Goal: Task Accomplishment & Management: Complete application form

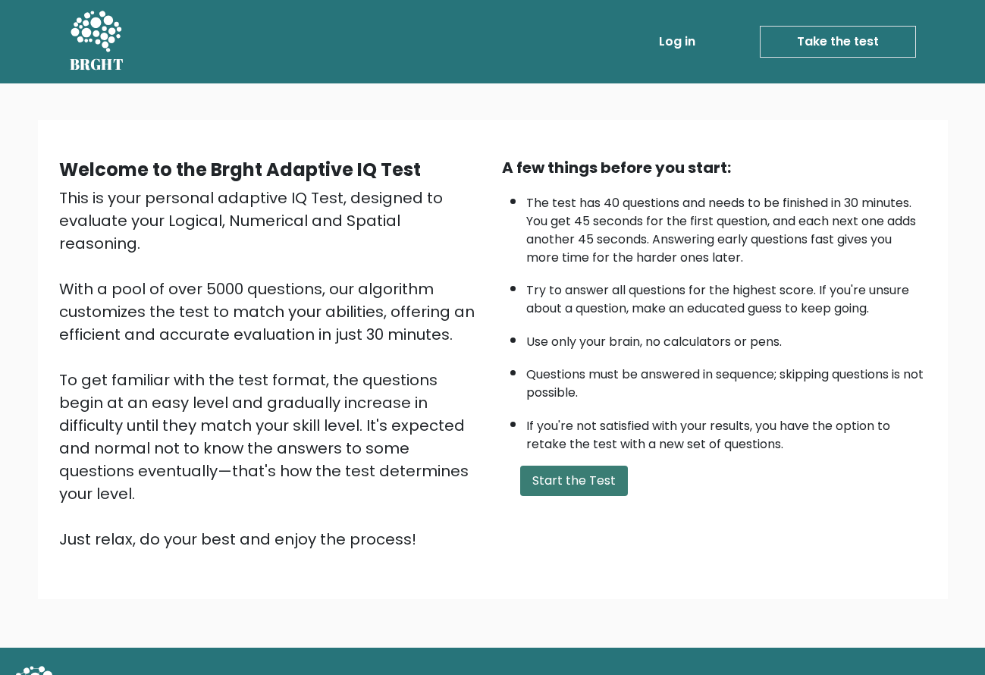
click at [595, 494] on button "Start the Test" at bounding box center [574, 481] width 108 height 30
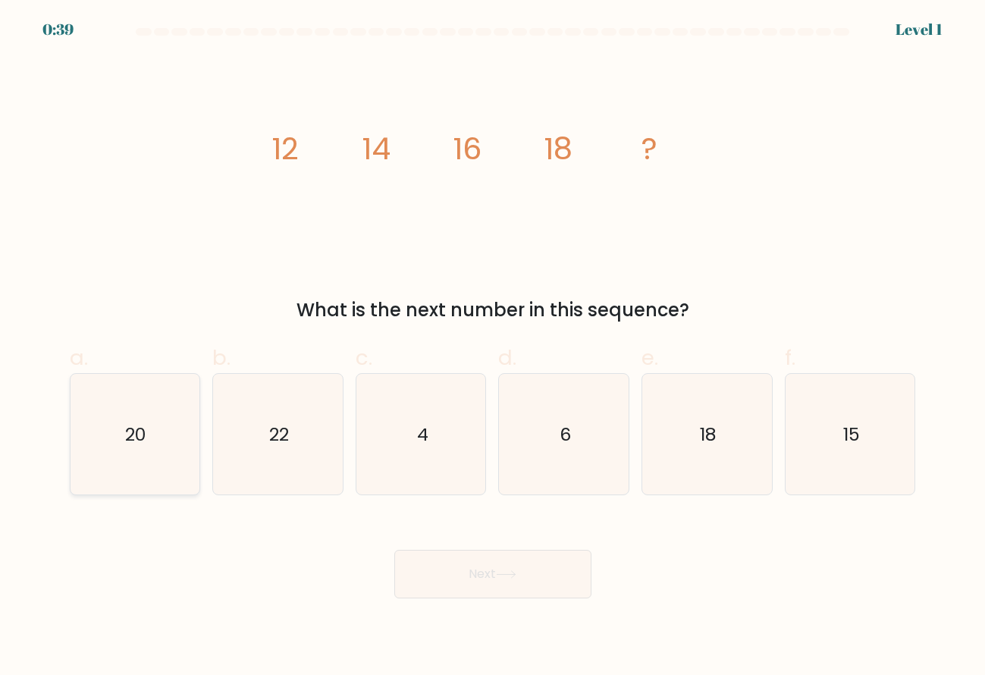
click at [152, 447] on icon "20" at bounding box center [134, 434] width 121 height 121
click at [493, 347] on input "a. 20" at bounding box center [493, 342] width 1 height 10
radio input "true"
click at [504, 585] on button "Next" at bounding box center [492, 574] width 197 height 49
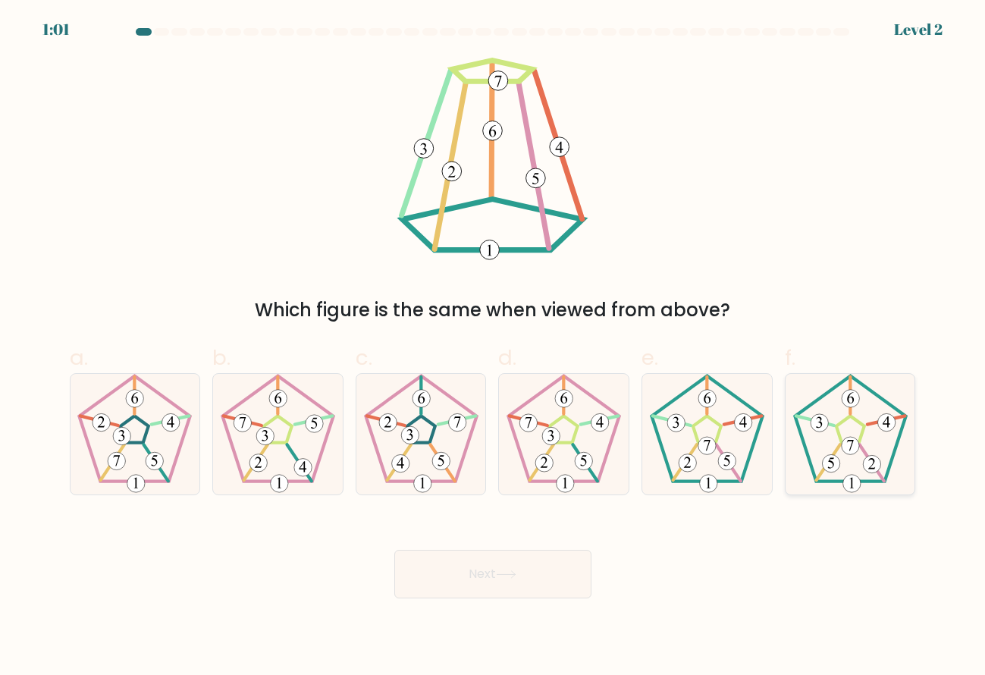
click at [839, 473] on icon at bounding box center [850, 434] width 121 height 121
click at [494, 347] on input "f." at bounding box center [493, 342] width 1 height 10
radio input "true"
click at [730, 464] on 177 at bounding box center [726, 461] width 17 height 17
click at [494, 347] on input "e." at bounding box center [493, 342] width 1 height 10
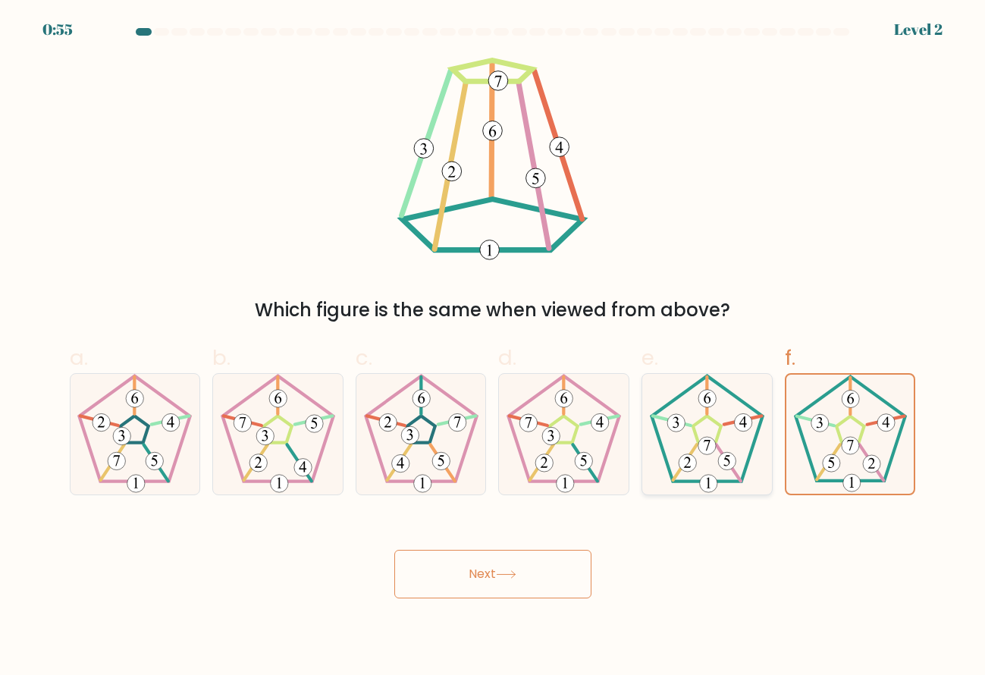
radio input "true"
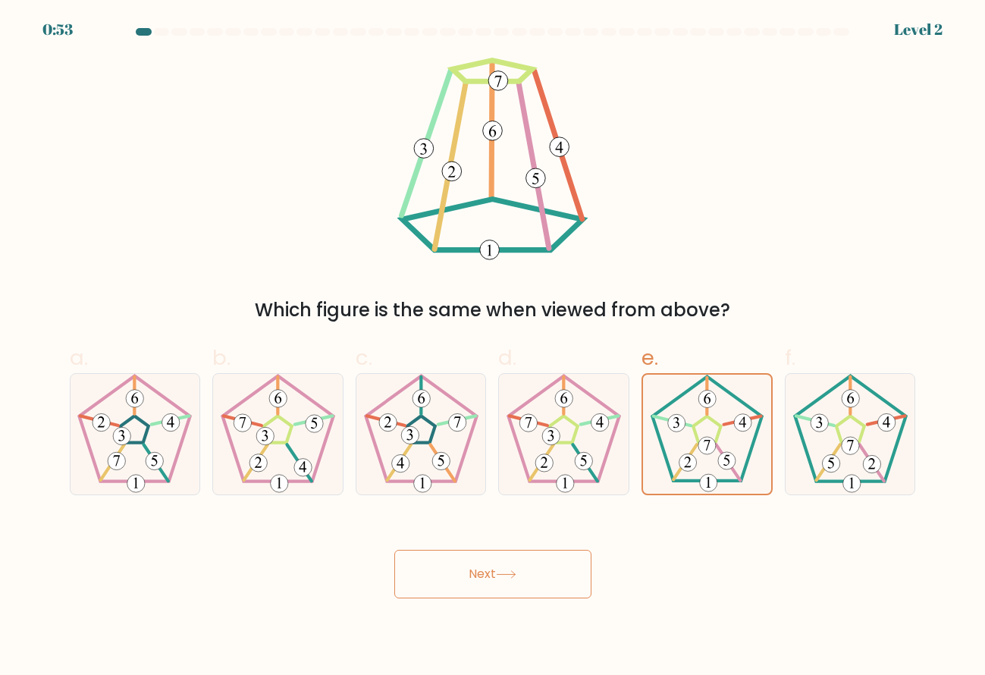
click at [510, 574] on icon at bounding box center [506, 574] width 18 height 7
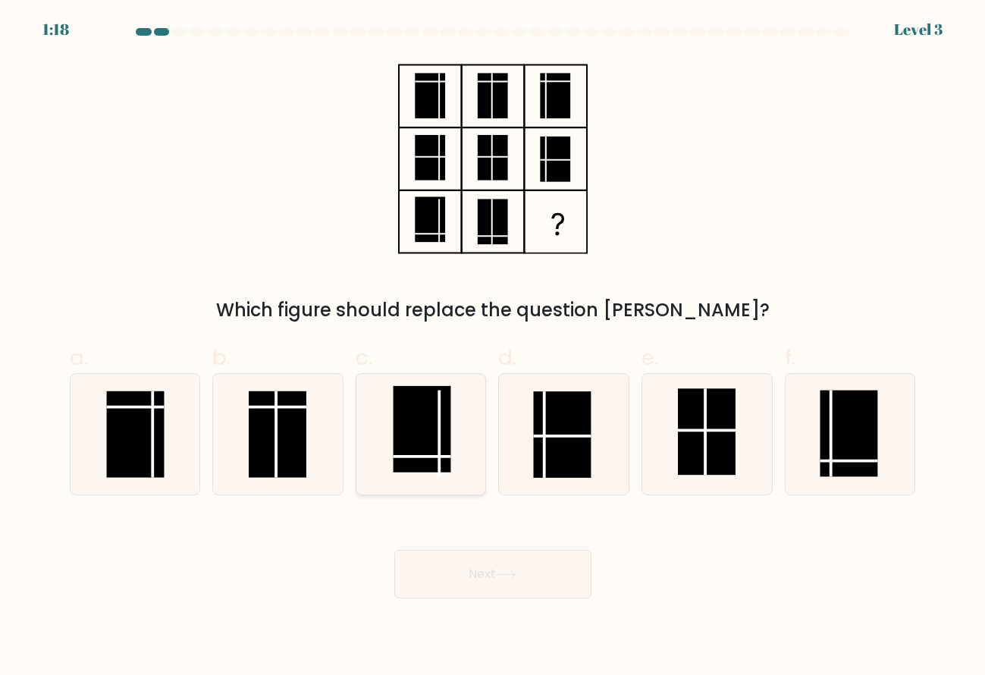
click at [409, 435] on rect at bounding box center [422, 429] width 58 height 86
click at [493, 347] on input "c." at bounding box center [493, 342] width 1 height 10
radio input "true"
click at [480, 578] on button "Next" at bounding box center [492, 574] width 197 height 49
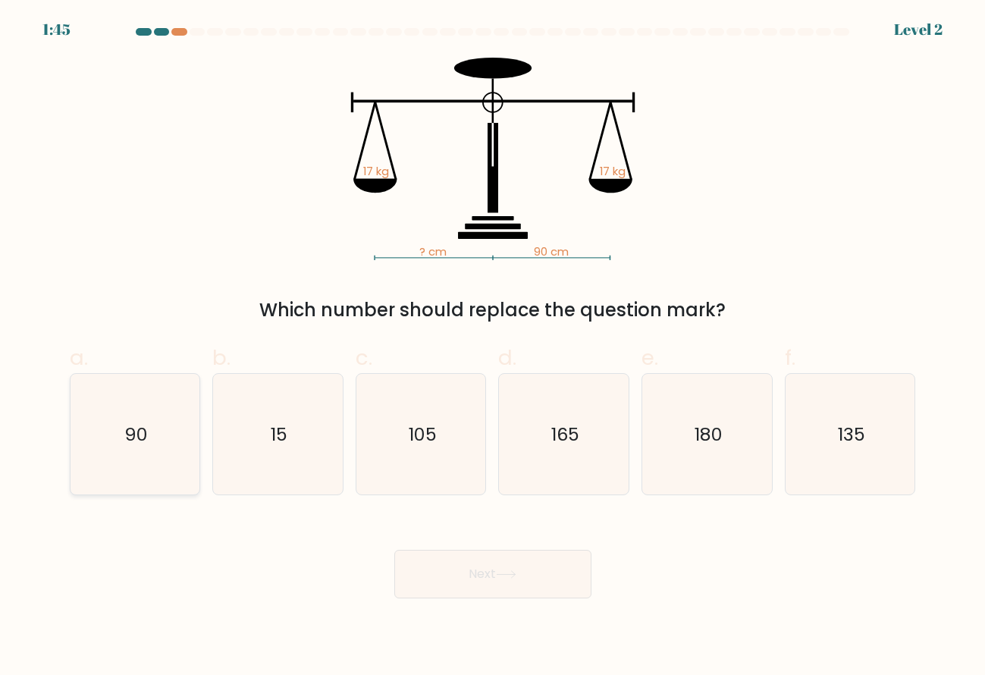
click at [150, 419] on icon "90" at bounding box center [134, 434] width 121 height 121
click at [493, 347] on input "a. 90" at bounding box center [493, 342] width 1 height 10
radio input "true"
click at [499, 572] on button "Next" at bounding box center [492, 574] width 197 height 49
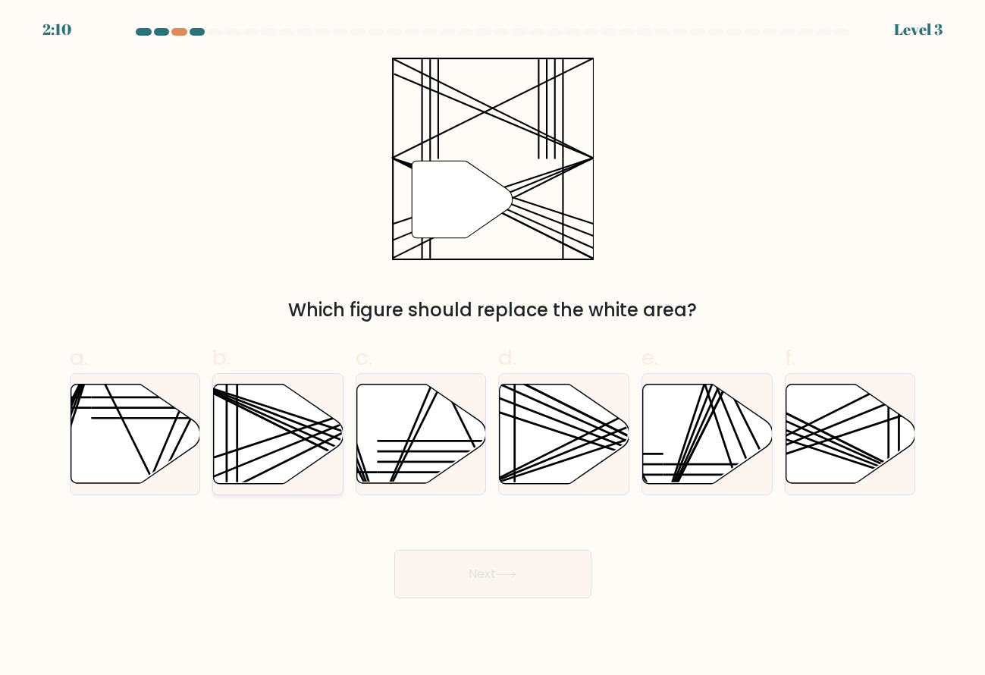
click at [273, 419] on line at bounding box center [318, 439] width 259 height 116
click at [493, 347] on input "b." at bounding box center [493, 342] width 1 height 10
radio input "true"
click at [498, 578] on button "Next" at bounding box center [492, 574] width 197 height 49
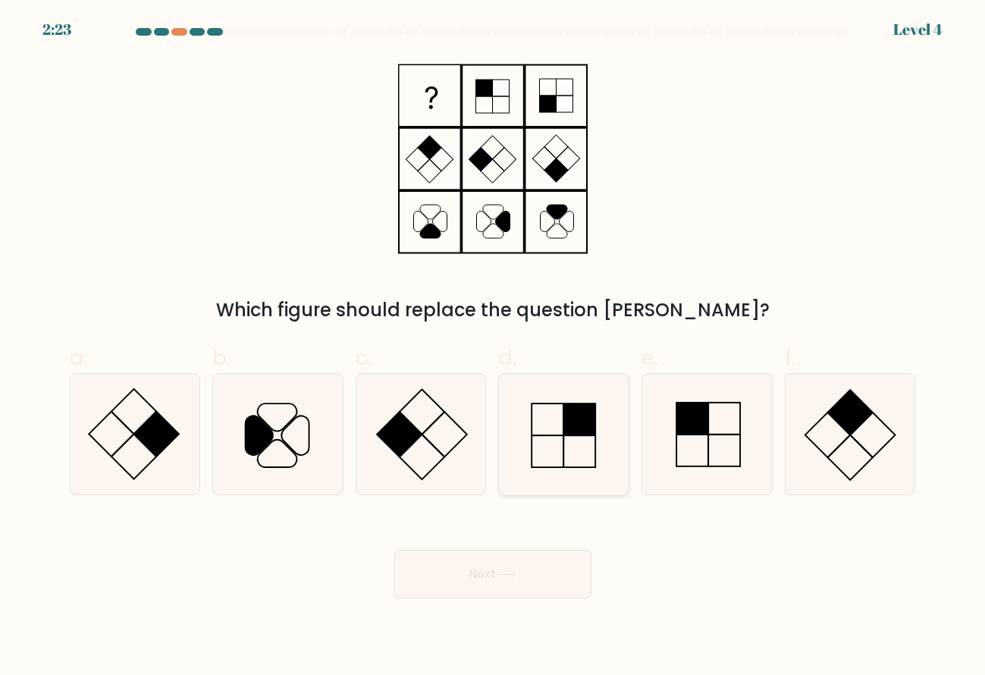
click at [572, 456] on icon at bounding box center [564, 434] width 121 height 121
click at [494, 347] on input "d." at bounding box center [493, 342] width 1 height 10
radio input "true"
click at [507, 577] on icon at bounding box center [506, 574] width 20 height 8
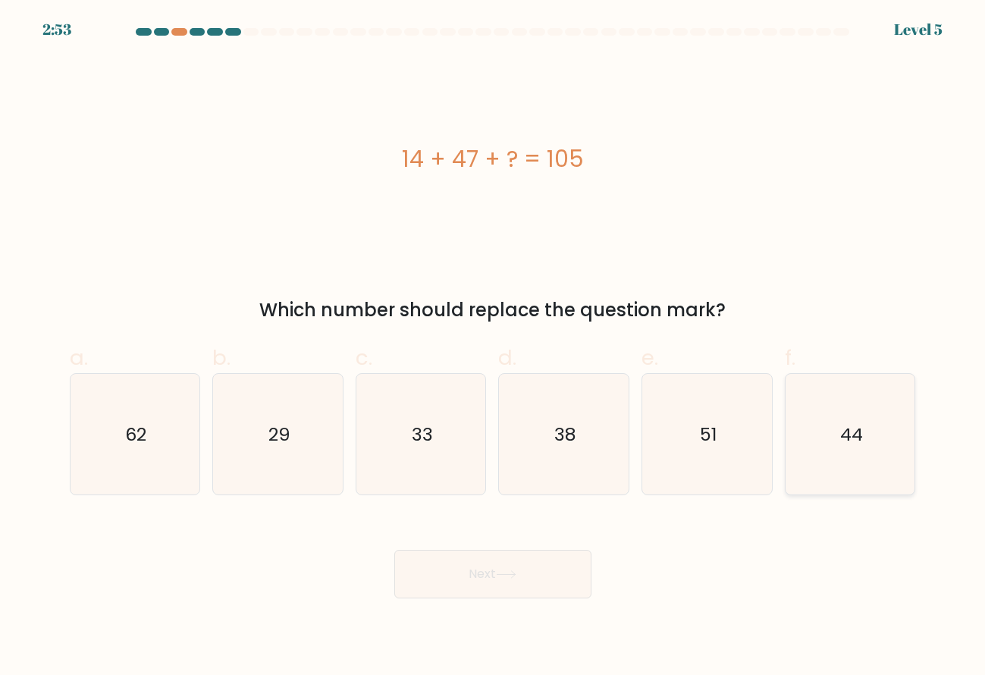
click at [837, 429] on icon "44" at bounding box center [850, 434] width 121 height 121
click at [494, 347] on input "f. 44" at bounding box center [493, 342] width 1 height 10
radio input "true"
click at [545, 576] on button "Next" at bounding box center [492, 574] width 197 height 49
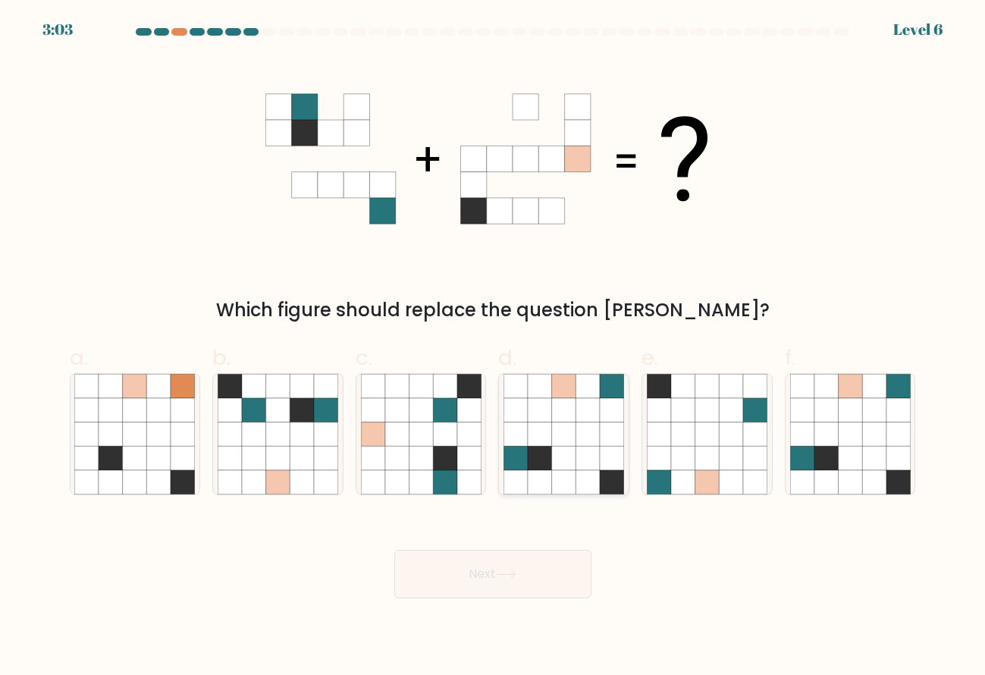
click at [589, 481] on icon at bounding box center [588, 482] width 24 height 24
click at [494, 347] on input "d." at bounding box center [493, 342] width 1 height 10
radio input "true"
click at [506, 571] on icon at bounding box center [506, 574] width 20 height 8
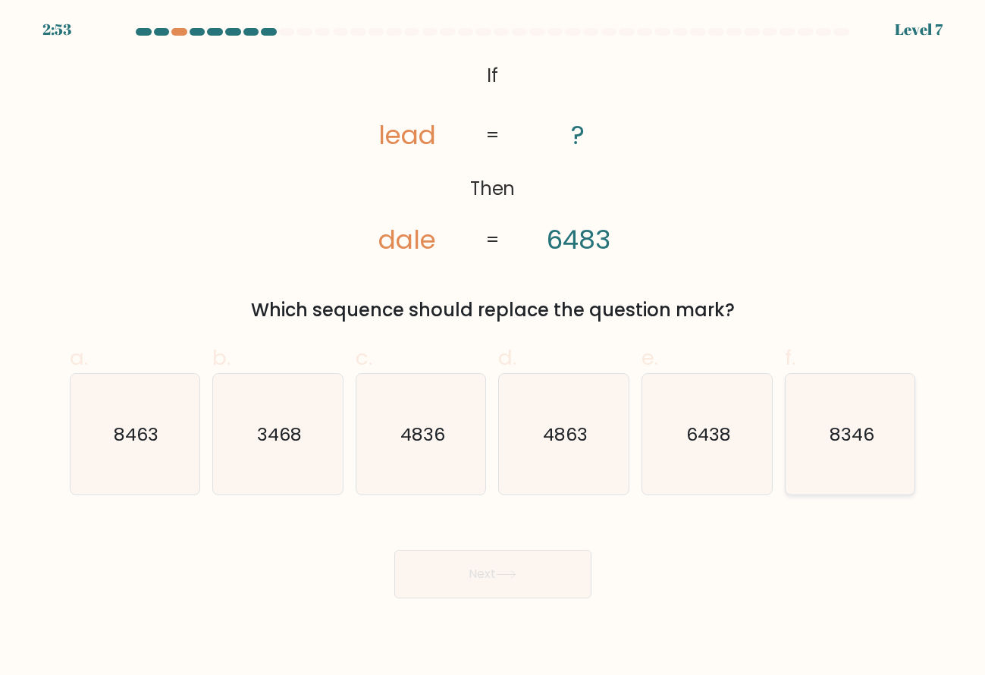
click at [846, 459] on icon "8346" at bounding box center [850, 434] width 121 height 121
click at [494, 347] on input "f. 8346" at bounding box center [493, 342] width 1 height 10
radio input "true"
click at [507, 580] on button "Next" at bounding box center [492, 574] width 197 height 49
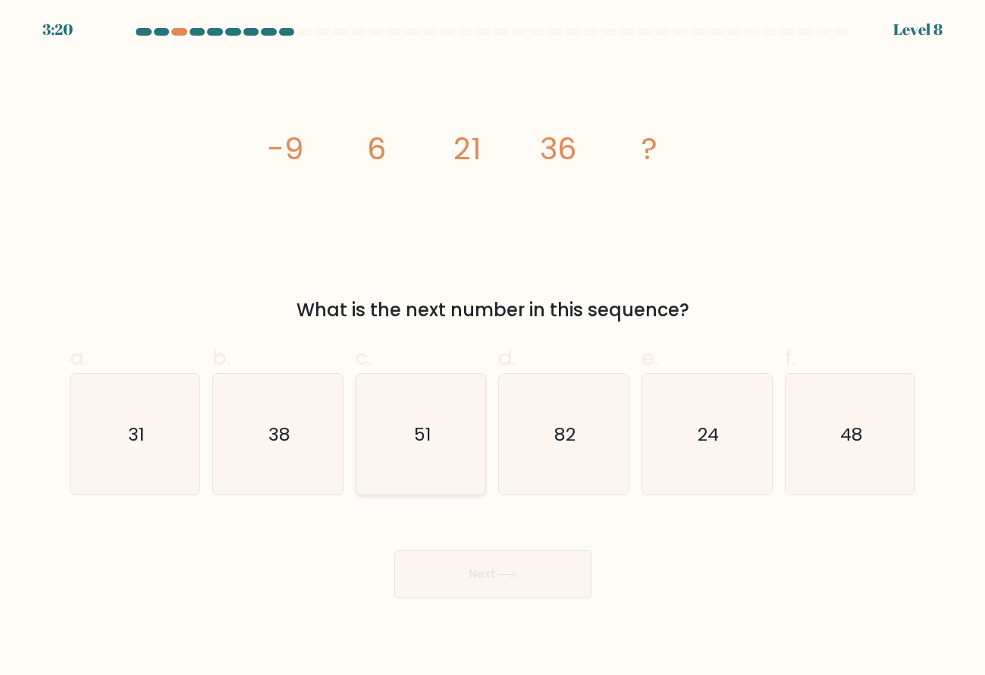
click at [371, 459] on icon "51" at bounding box center [421, 434] width 121 height 121
click at [493, 347] on input "c. 51" at bounding box center [493, 342] width 1 height 10
radio input "true"
click at [488, 578] on button "Next" at bounding box center [492, 574] width 197 height 49
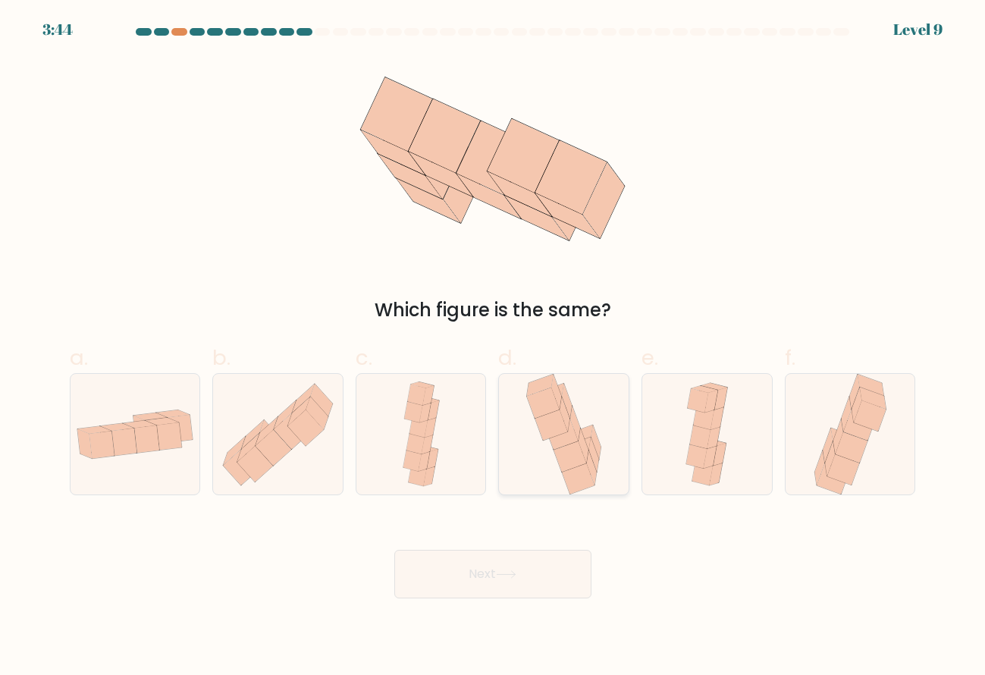
click at [570, 425] on icon at bounding box center [562, 434] width 33 height 31
click at [494, 347] on input "d." at bounding box center [493, 342] width 1 height 10
radio input "true"
click at [516, 577] on icon at bounding box center [506, 574] width 20 height 8
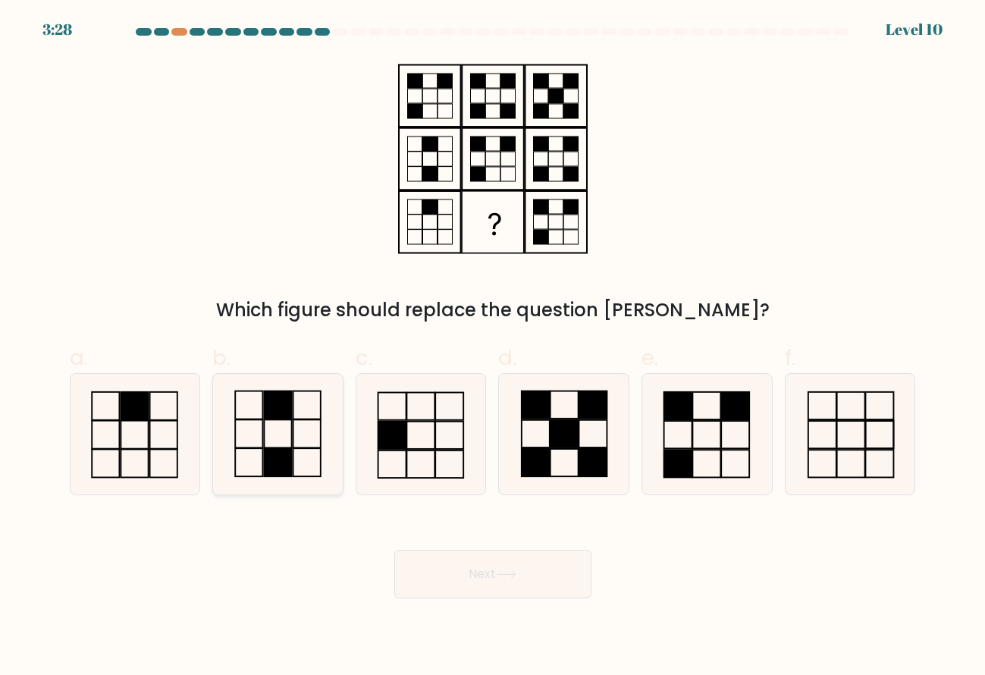
click at [312, 455] on icon at bounding box center [278, 434] width 121 height 121
click at [493, 347] on input "b." at bounding box center [493, 342] width 1 height 10
radio input "true"
click at [501, 575] on icon at bounding box center [506, 574] width 20 height 8
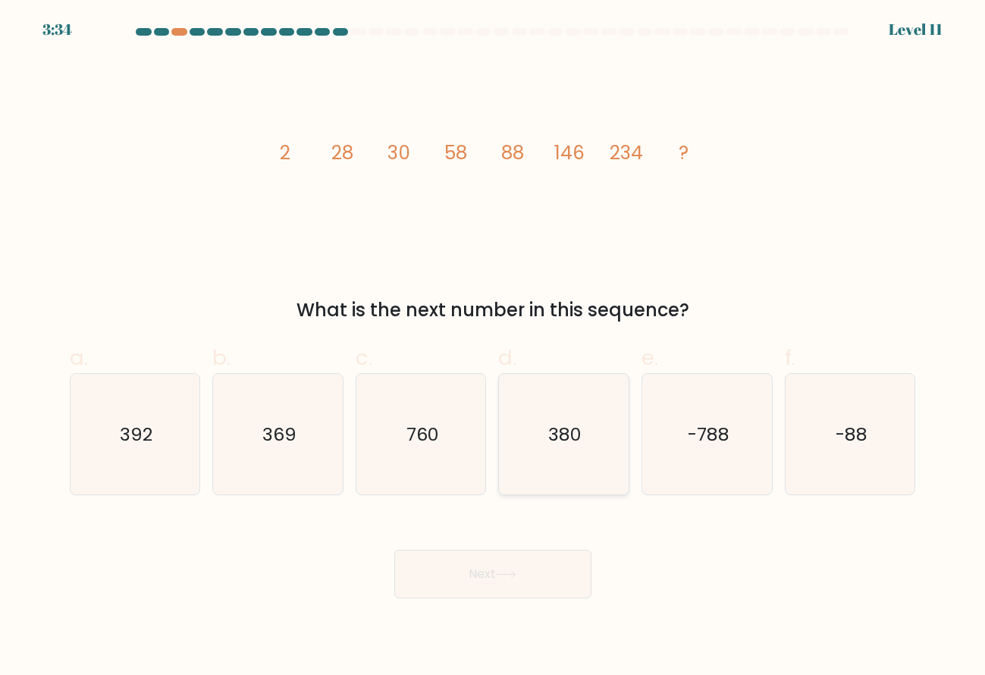
click at [563, 429] on text "380" at bounding box center [564, 434] width 33 height 25
click at [494, 347] on input "d. 380" at bounding box center [493, 342] width 1 height 10
radio input "true"
click at [545, 572] on button "Next" at bounding box center [492, 574] width 197 height 49
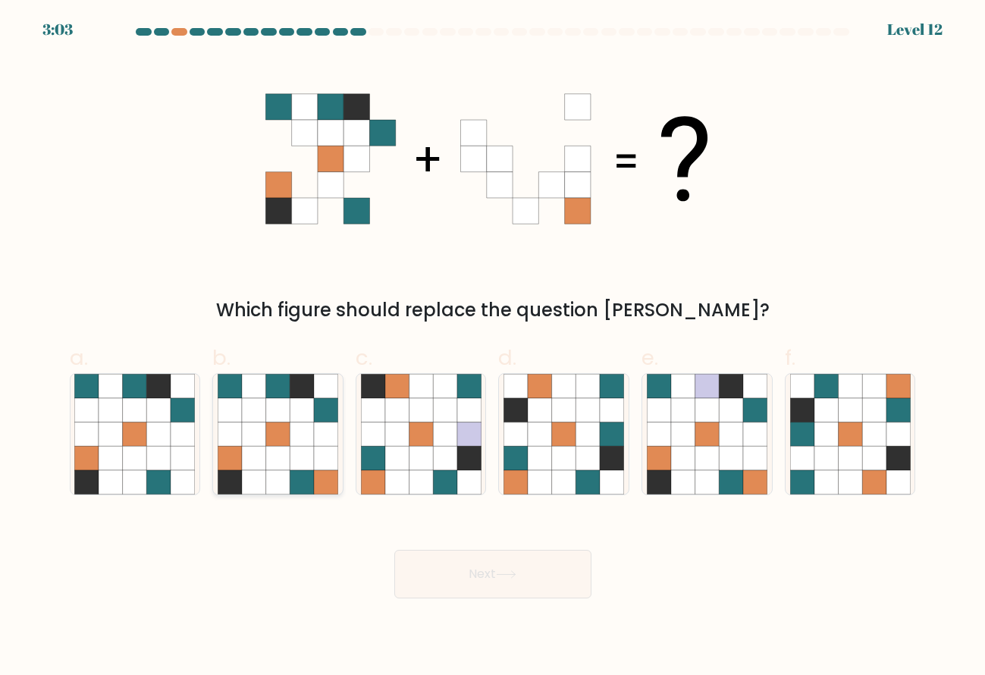
click at [294, 435] on icon at bounding box center [302, 434] width 24 height 24
click at [493, 347] on input "b." at bounding box center [493, 342] width 1 height 10
radio input "true"
click at [493, 579] on button "Next" at bounding box center [492, 574] width 197 height 49
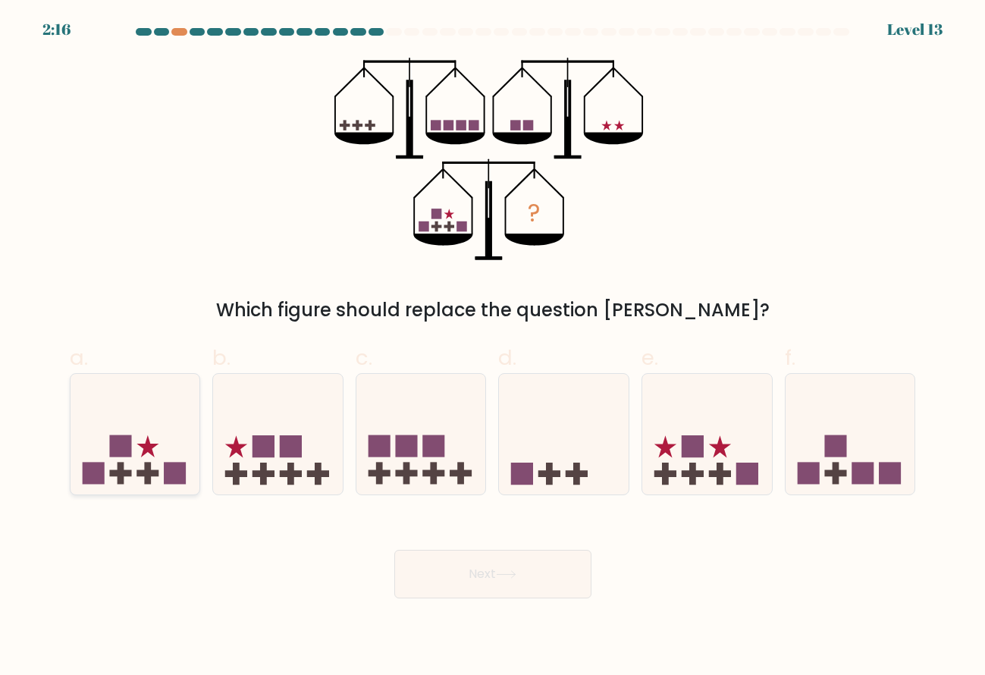
click at [145, 447] on icon at bounding box center [148, 446] width 22 height 22
click at [493, 347] on input "a." at bounding box center [493, 342] width 1 height 10
radio input "true"
click at [487, 572] on button "Next" at bounding box center [492, 574] width 197 height 49
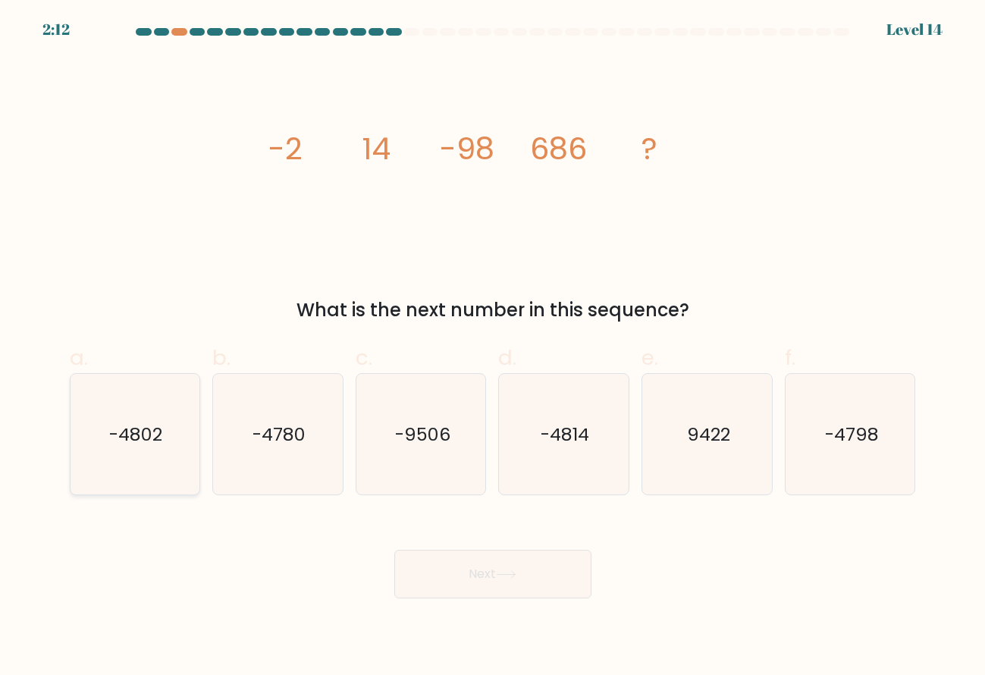
click at [159, 446] on text "-4802" at bounding box center [135, 434] width 53 height 25
click at [493, 347] on input "a. -4802" at bounding box center [493, 342] width 1 height 10
radio input "true"
click at [514, 579] on icon at bounding box center [506, 574] width 20 height 8
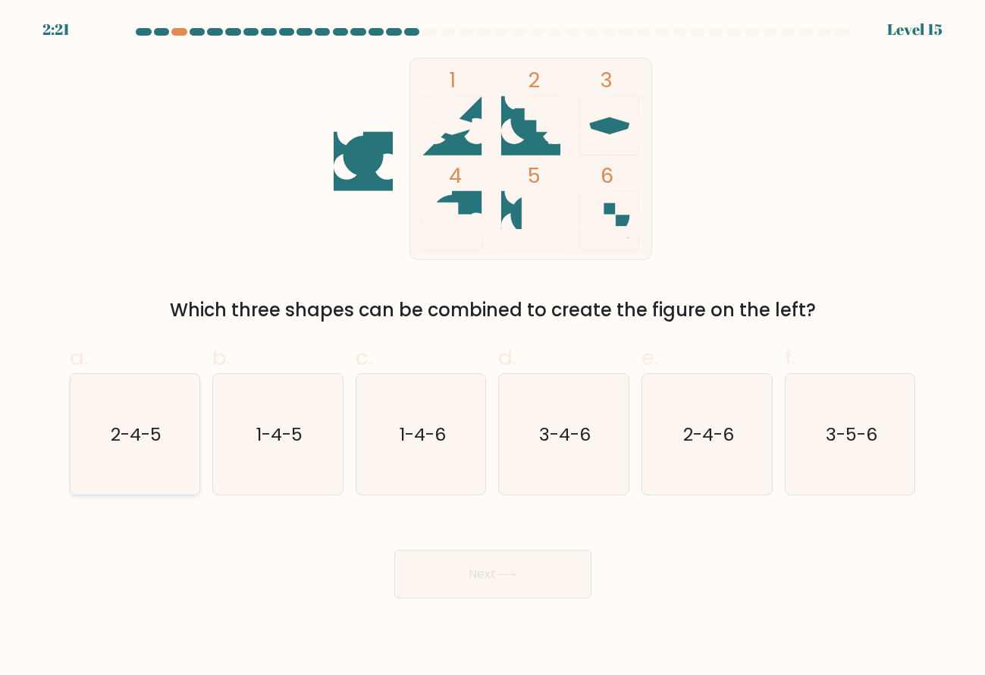
click at [137, 456] on icon "2-4-5" at bounding box center [134, 434] width 121 height 121
click at [493, 347] on input "a. 2-4-5" at bounding box center [493, 342] width 1 height 10
radio input "true"
click at [693, 430] on text "2-4-6" at bounding box center [708, 434] width 51 height 25
click at [494, 347] on input "e. 2-4-6" at bounding box center [493, 342] width 1 height 10
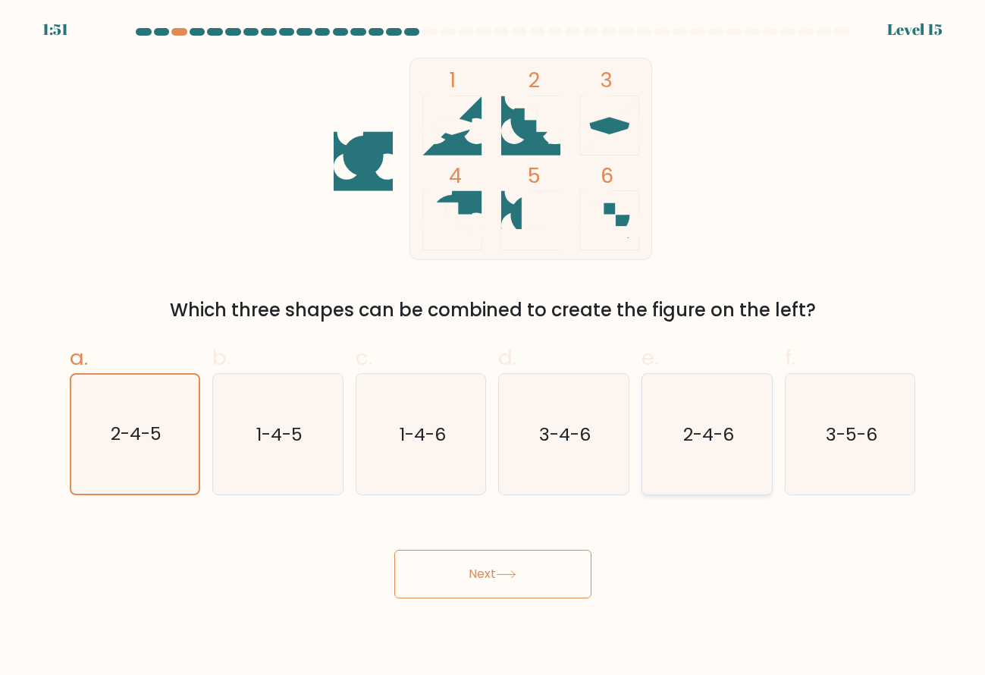
radio input "true"
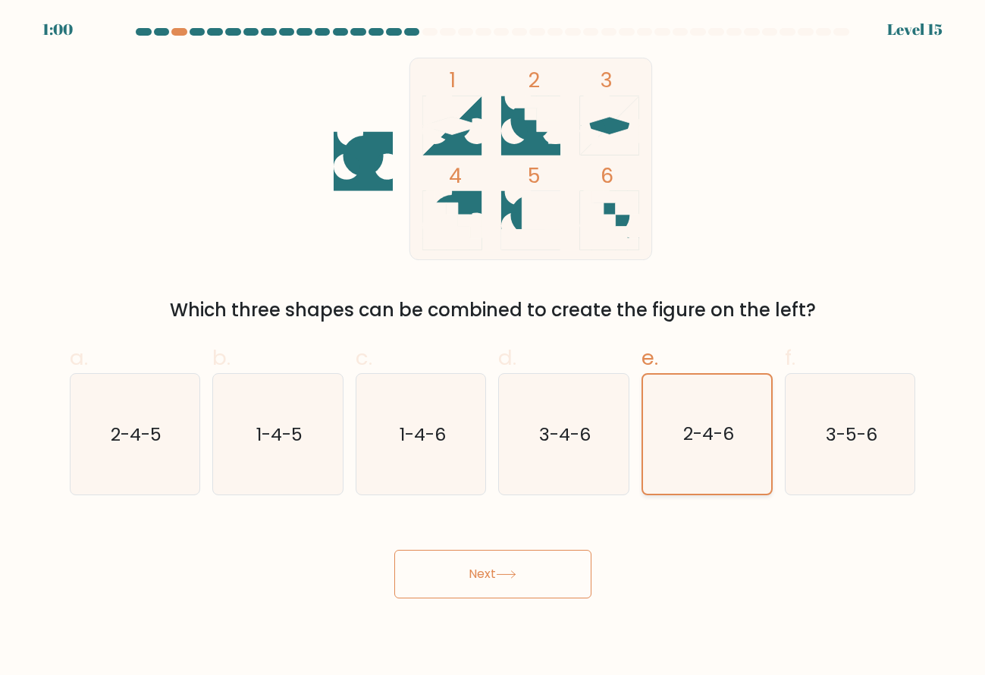
click at [705, 423] on text "2-4-6" at bounding box center [708, 434] width 51 height 25
click at [494, 347] on input "e. 2-4-6" at bounding box center [493, 342] width 1 height 10
click at [516, 567] on button "Next" at bounding box center [492, 574] width 197 height 49
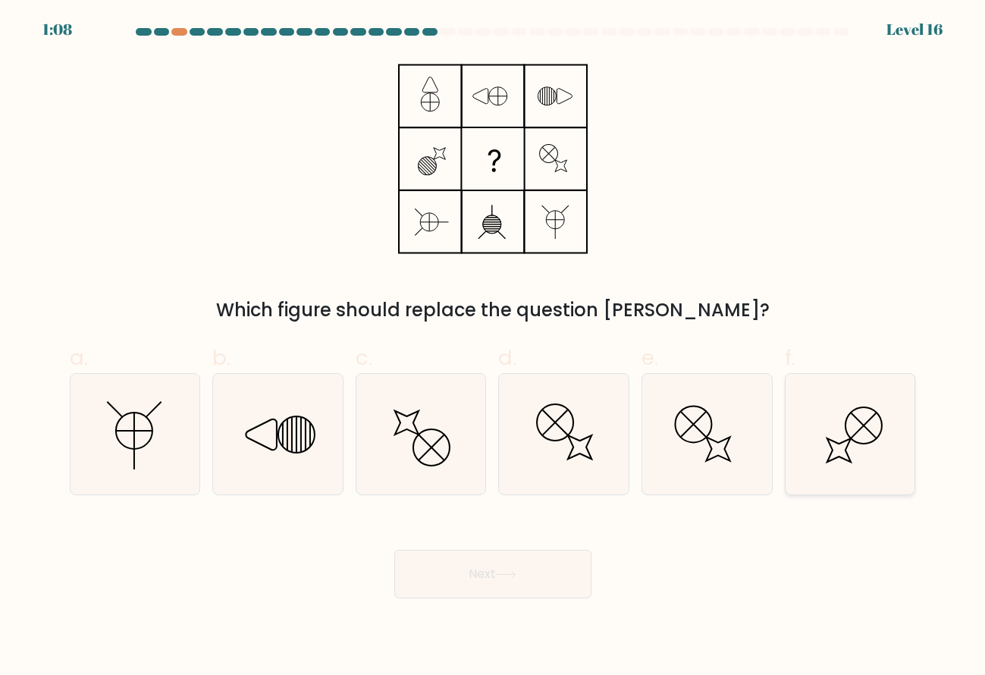
click at [861, 441] on icon at bounding box center [850, 434] width 121 height 121
click at [494, 347] on input "f." at bounding box center [493, 342] width 1 height 10
radio input "true"
click at [854, 446] on icon at bounding box center [850, 434] width 119 height 119
click at [494, 347] on input "f." at bounding box center [493, 342] width 1 height 10
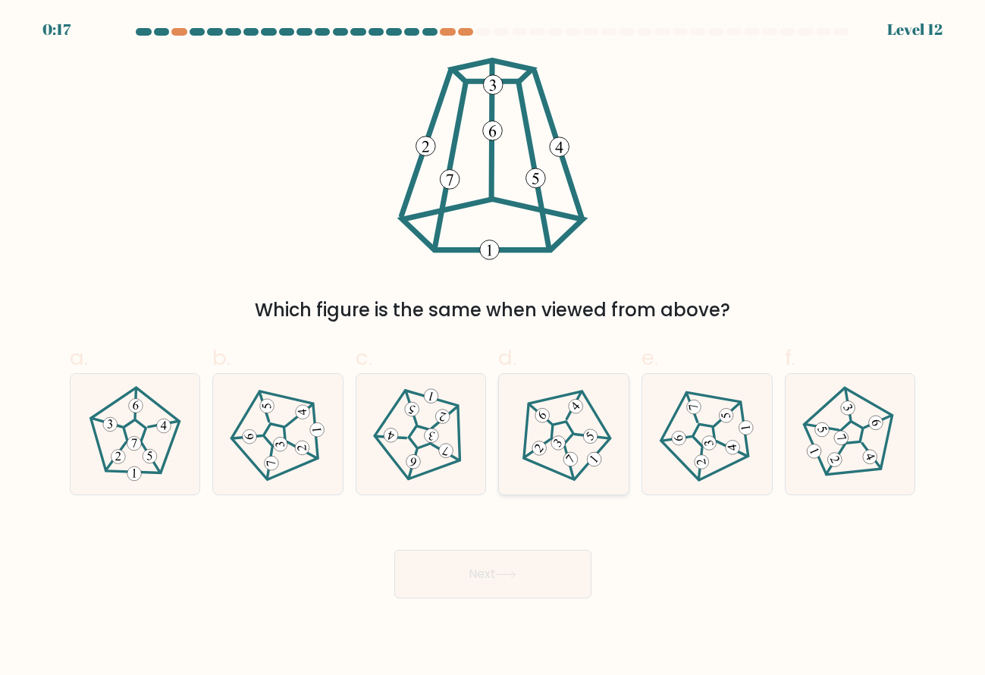
click at [564, 431] on icon at bounding box center [564, 434] width 96 height 96
click at [494, 347] on input "d." at bounding box center [493, 342] width 1 height 10
radio input "true"
click at [506, 578] on icon at bounding box center [506, 574] width 20 height 8
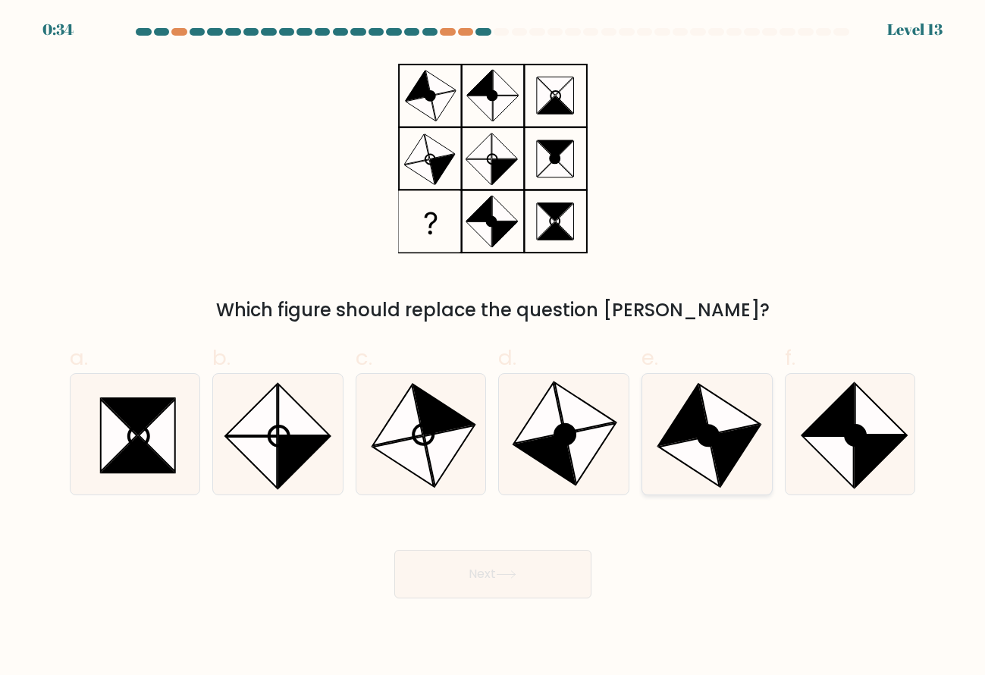
click at [694, 422] on icon at bounding box center [683, 415] width 50 height 61
click at [494, 347] on input "e." at bounding box center [493, 342] width 1 height 10
radio input "true"
click at [497, 573] on button "Next" at bounding box center [492, 574] width 197 height 49
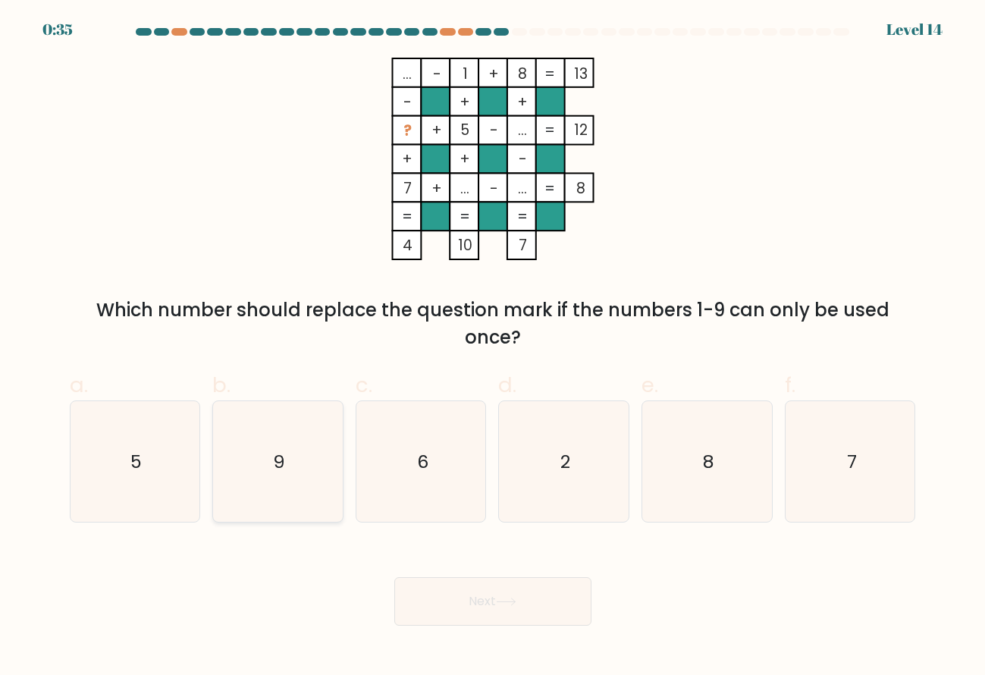
click at [305, 457] on icon "9" at bounding box center [278, 461] width 121 height 121
click at [493, 347] on input "b. 9" at bounding box center [493, 342] width 1 height 10
radio input "true"
click at [499, 605] on button "Next" at bounding box center [492, 601] width 197 height 49
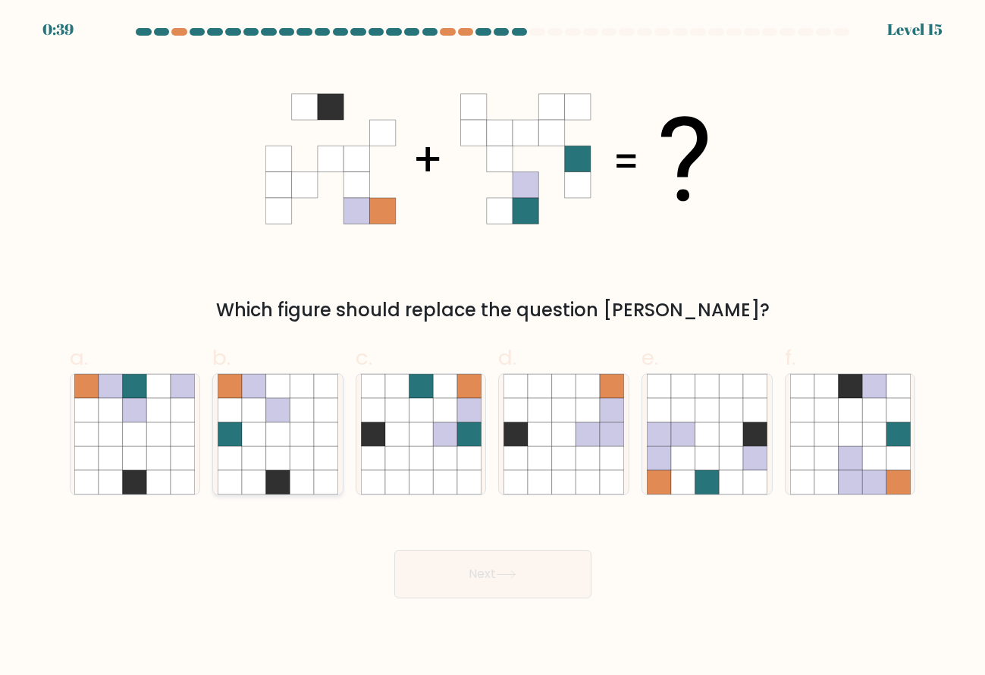
click at [279, 444] on icon at bounding box center [278, 434] width 24 height 24
click at [493, 347] on input "b." at bounding box center [493, 342] width 1 height 10
radio input "true"
click at [267, 442] on icon at bounding box center [278, 434] width 24 height 24
click at [493, 347] on input "b." at bounding box center [493, 342] width 1 height 10
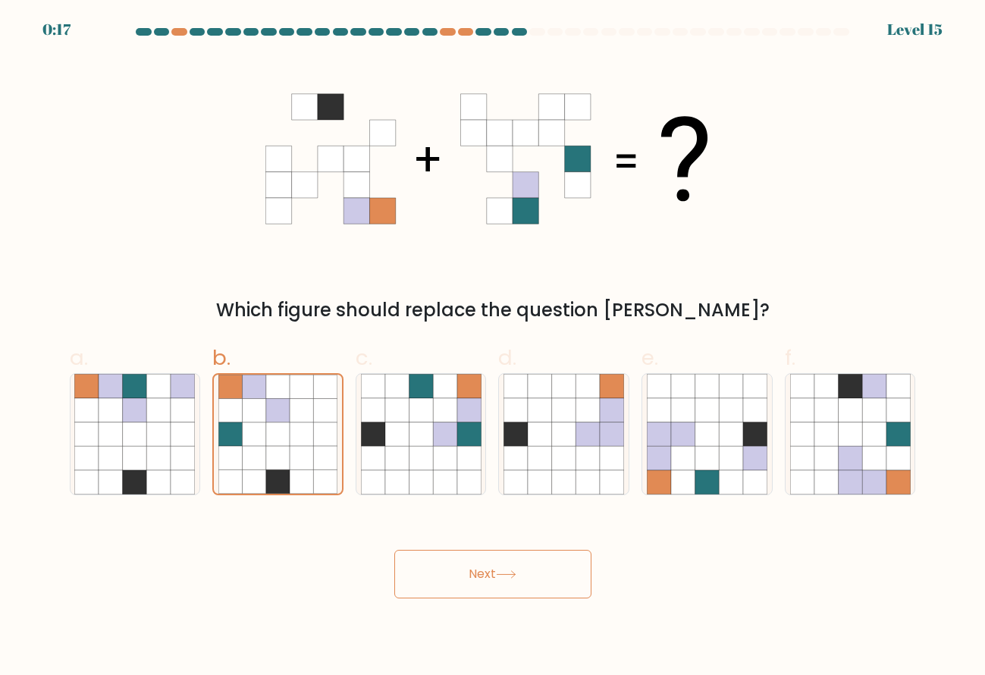
click at [545, 576] on button "Next" at bounding box center [492, 574] width 197 height 49
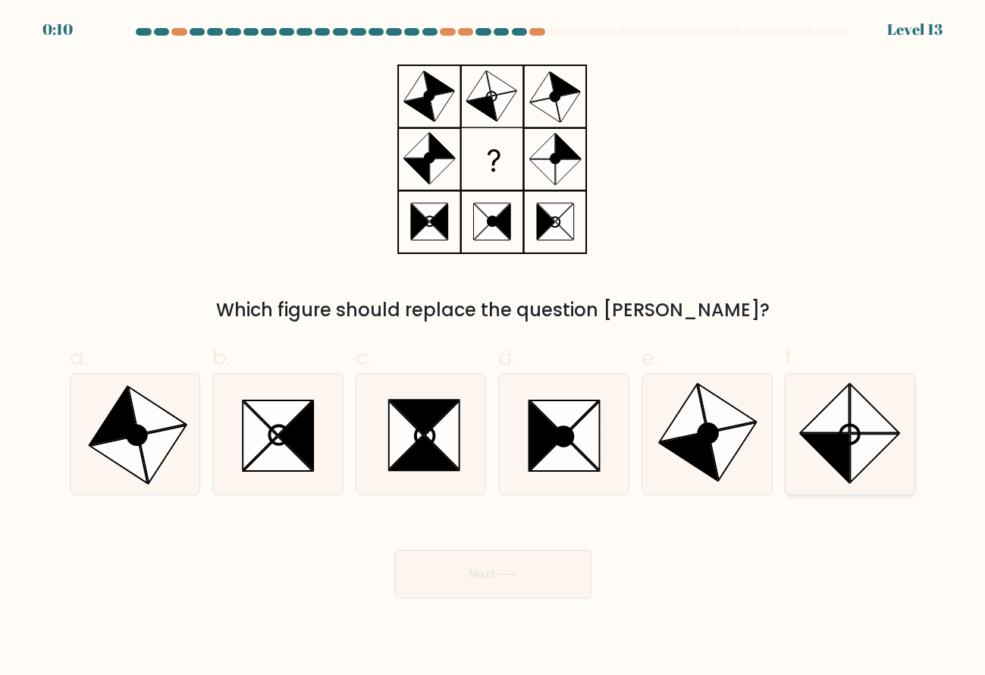
click at [838, 435] on icon at bounding box center [824, 459] width 49 height 49
click at [494, 347] on input "f." at bounding box center [493, 342] width 1 height 10
radio input "true"
click at [516, 579] on icon at bounding box center [506, 574] width 20 height 8
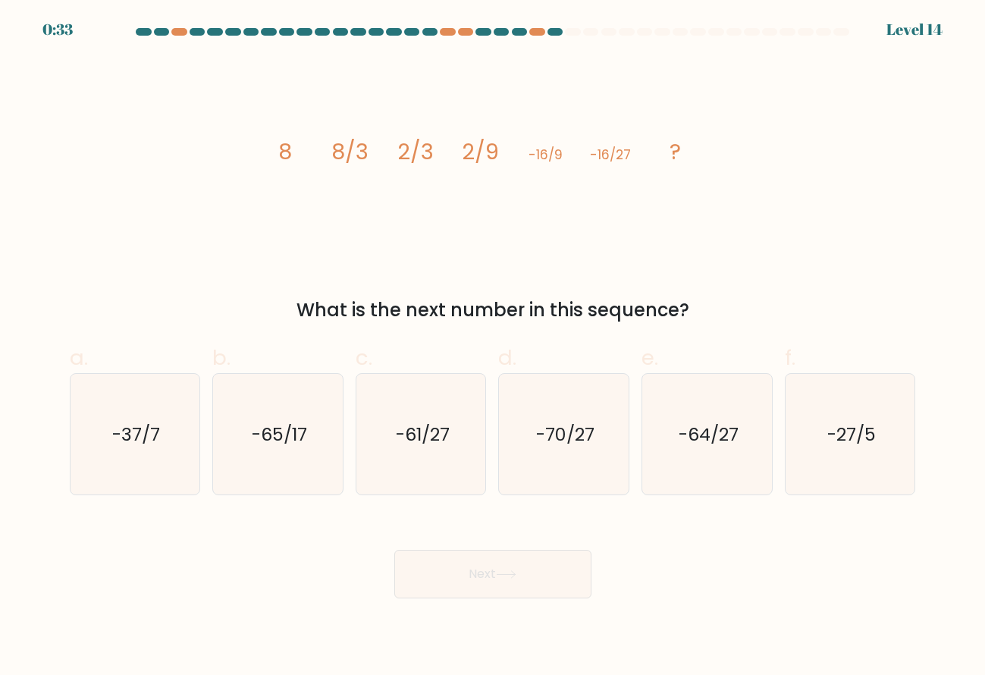
click at [684, 164] on icon "image/svg+xml 8 8/3 2/3 2/9 -16/9 -16/27 ?" at bounding box center [492, 159] width 455 height 202
click at [702, 441] on text "-64/27" at bounding box center [709, 434] width 60 height 25
click at [494, 347] on input "e. -64/27" at bounding box center [493, 342] width 1 height 10
radio input "true"
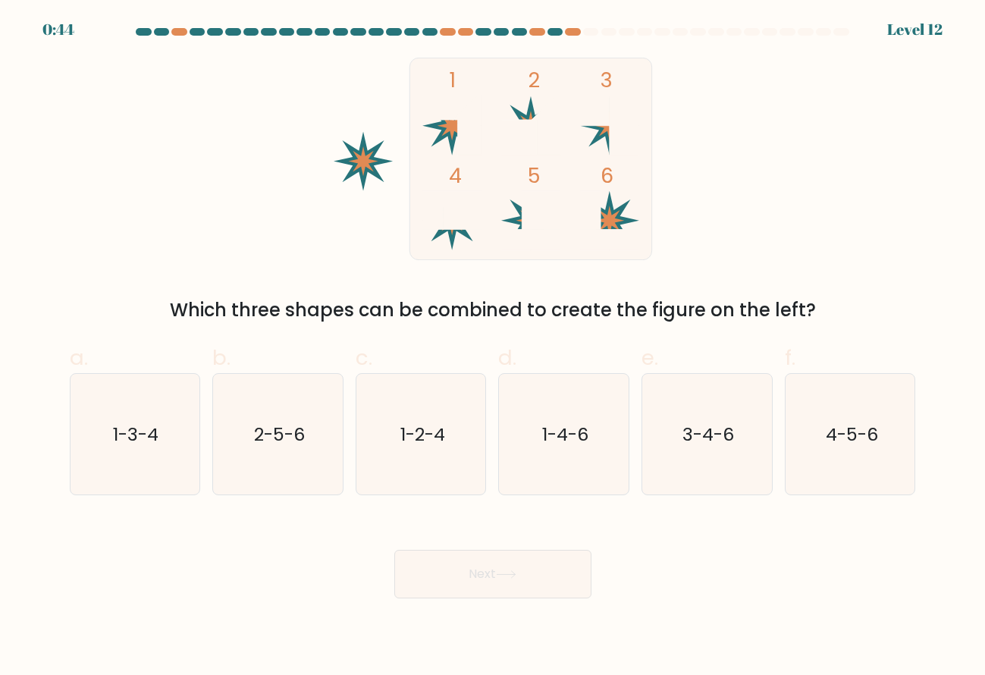
click at [504, 573] on icon at bounding box center [506, 574] width 20 height 8
click at [814, 175] on div "1 2 3 4 5 6 Which three shapes can be combined to create the figure on the left?" at bounding box center [493, 191] width 865 height 266
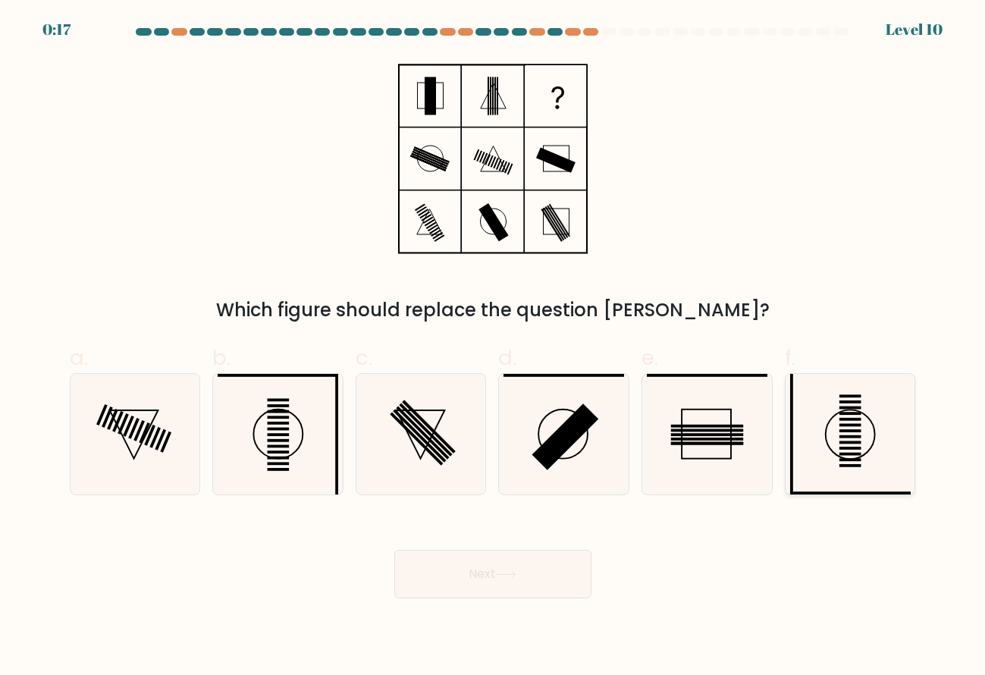
click at [855, 443] on rect at bounding box center [850, 442] width 22 height 3
click at [494, 347] on input "f." at bounding box center [493, 342] width 1 height 10
radio input "true"
click at [525, 579] on button "Next" at bounding box center [492, 574] width 197 height 49
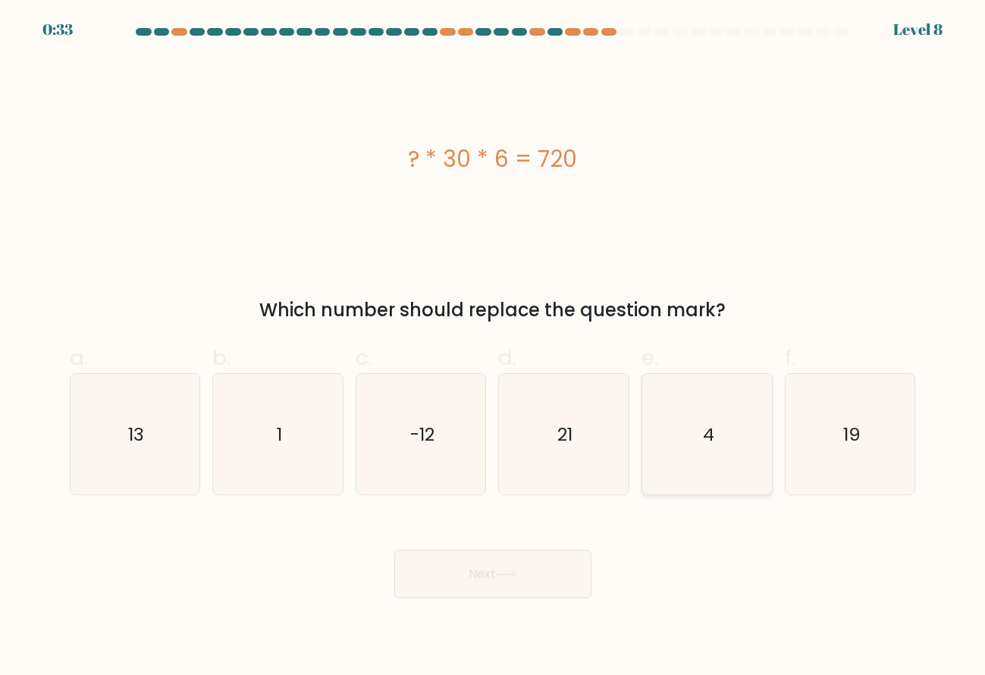
click at [703, 410] on icon "4" at bounding box center [707, 434] width 121 height 121
click at [494, 347] on input "e. 4" at bounding box center [493, 342] width 1 height 10
radio input "true"
click at [504, 587] on button "Next" at bounding box center [492, 574] width 197 height 49
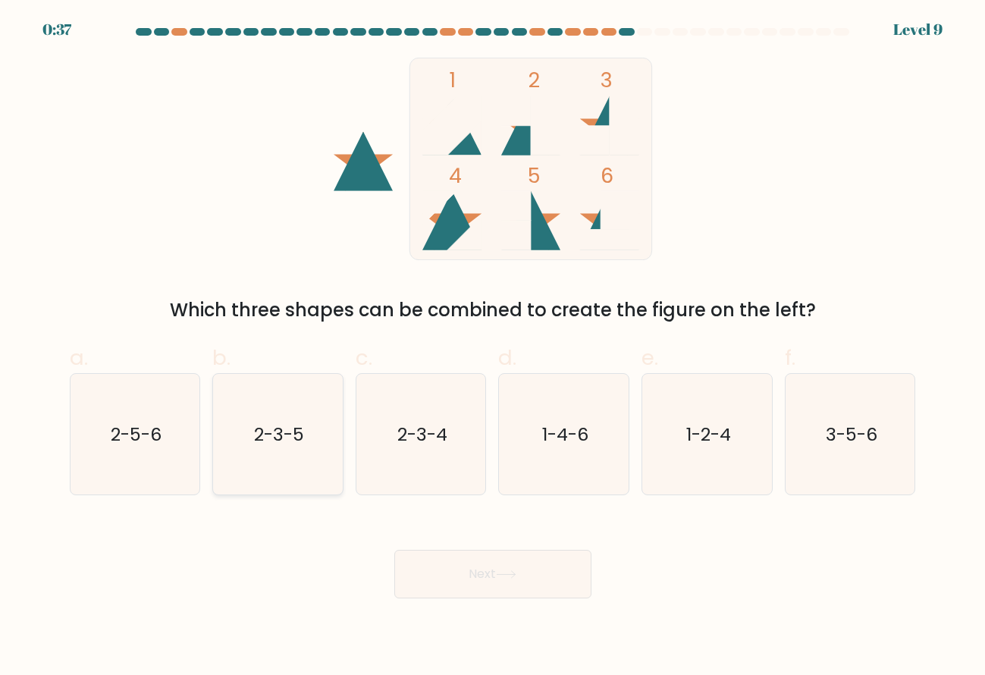
click at [310, 416] on icon "2-3-5" at bounding box center [278, 434] width 121 height 121
click at [493, 347] on input "b. 2-3-5" at bounding box center [493, 342] width 1 height 10
radio input "true"
click at [523, 570] on button "Next" at bounding box center [492, 574] width 197 height 49
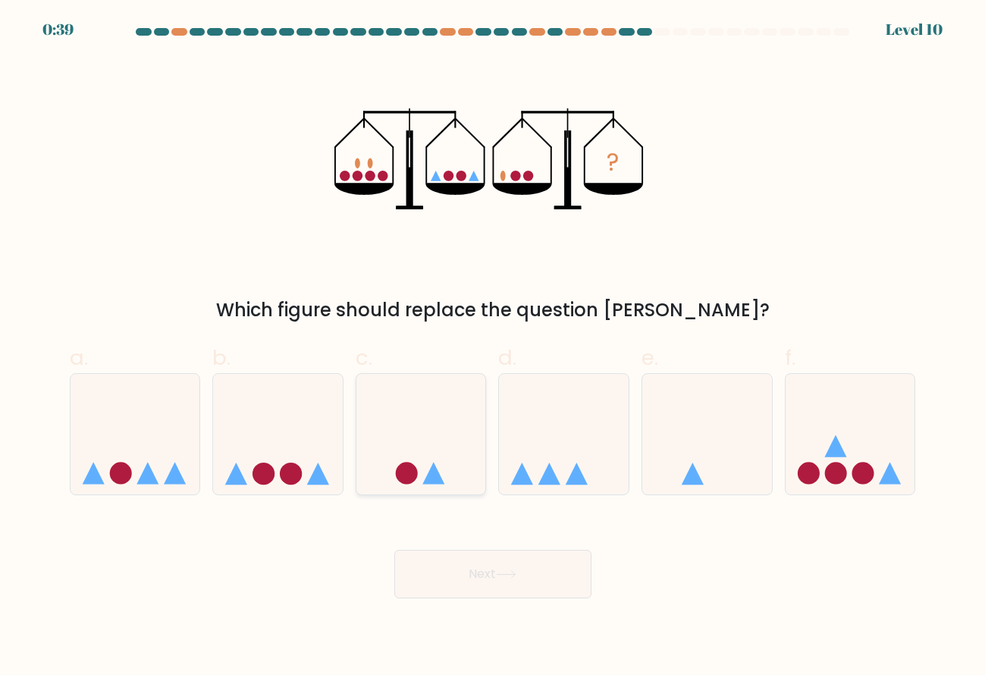
click at [437, 447] on icon at bounding box center [421, 434] width 130 height 107
click at [493, 347] on input "c." at bounding box center [493, 342] width 1 height 10
radio input "true"
click at [514, 593] on button "Next" at bounding box center [492, 574] width 197 height 49
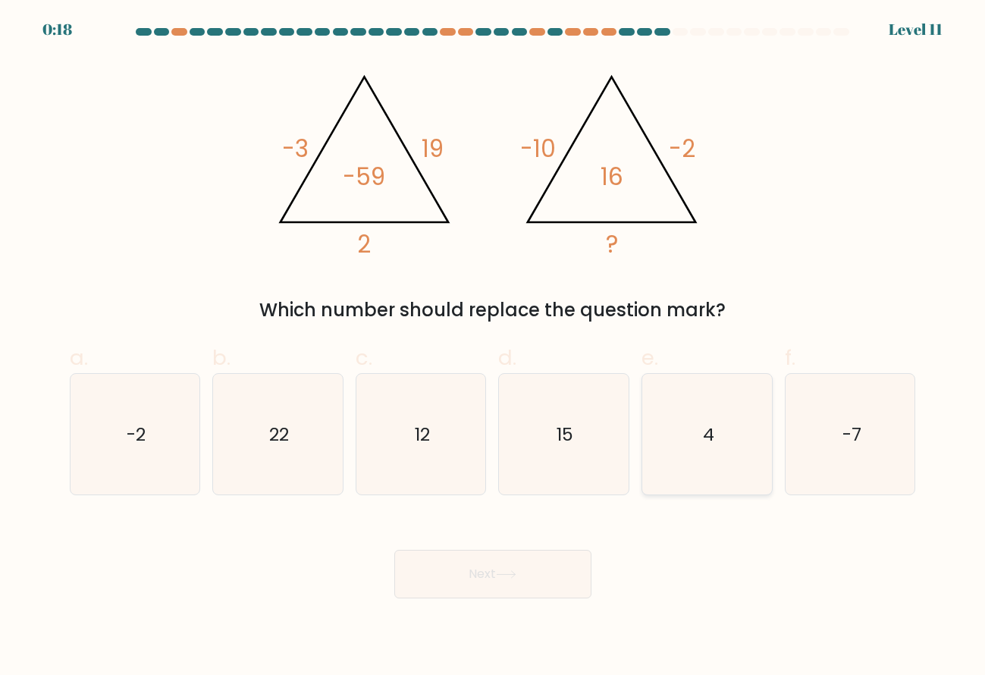
click at [728, 463] on icon "4" at bounding box center [707, 434] width 121 height 121
click at [494, 347] on input "e. 4" at bounding box center [493, 342] width 1 height 10
radio input "true"
click at [556, 577] on button "Next" at bounding box center [492, 574] width 197 height 49
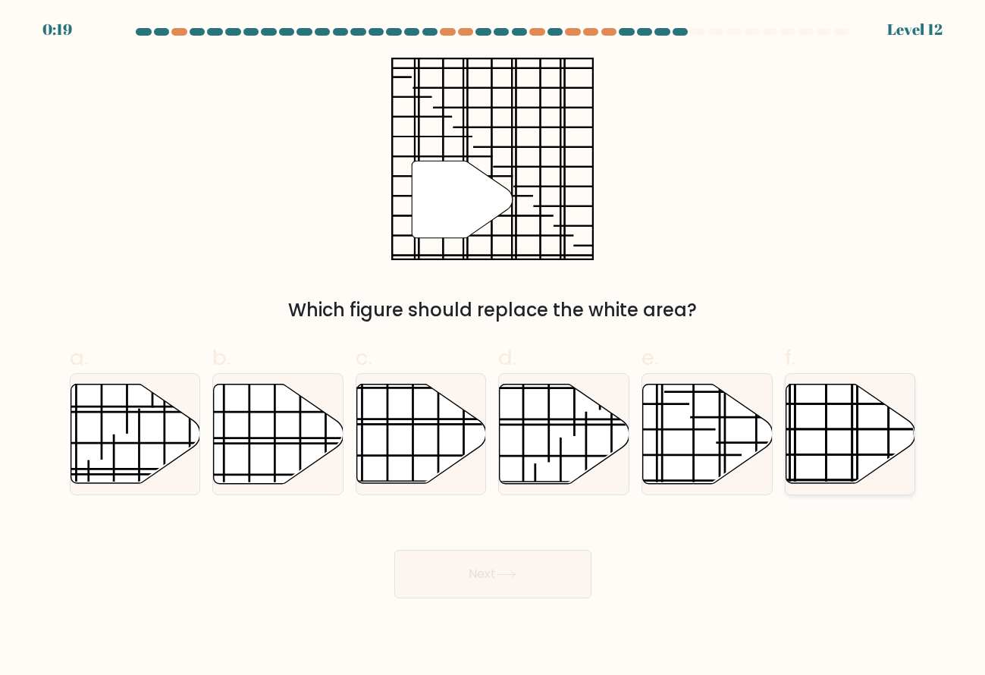
click at [852, 441] on line at bounding box center [852, 380] width 0 height 259
click at [494, 347] on input "f." at bounding box center [493, 342] width 1 height 10
radio input "true"
click at [538, 571] on button "Next" at bounding box center [492, 574] width 197 height 49
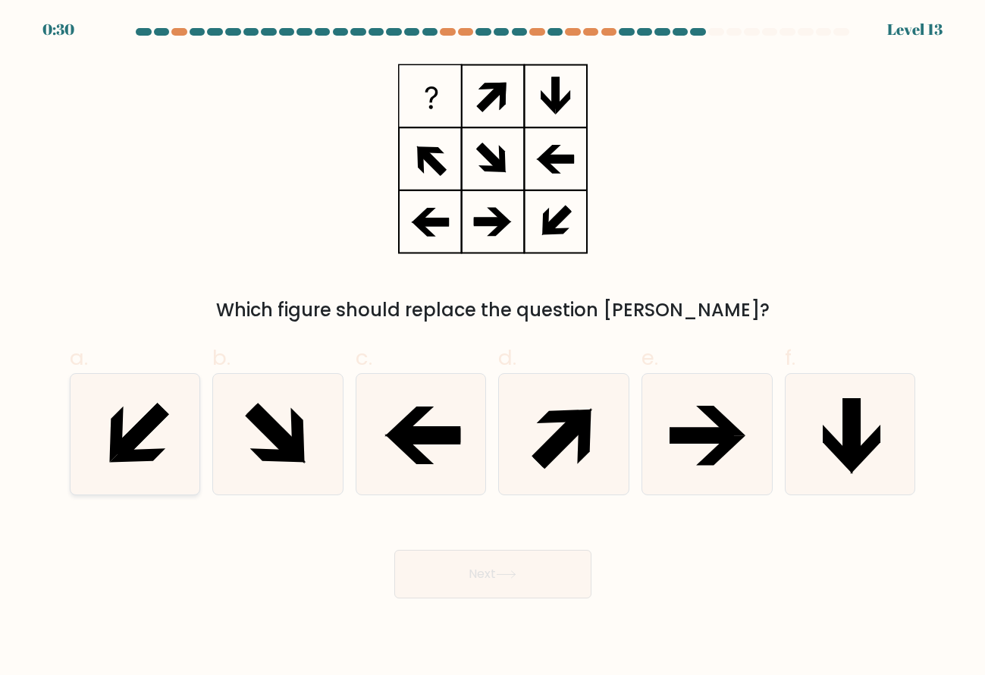
click at [169, 428] on icon at bounding box center [134, 434] width 121 height 121
click at [493, 347] on input "a." at bounding box center [493, 342] width 1 height 10
radio input "true"
click at [501, 568] on button "Next" at bounding box center [492, 574] width 197 height 49
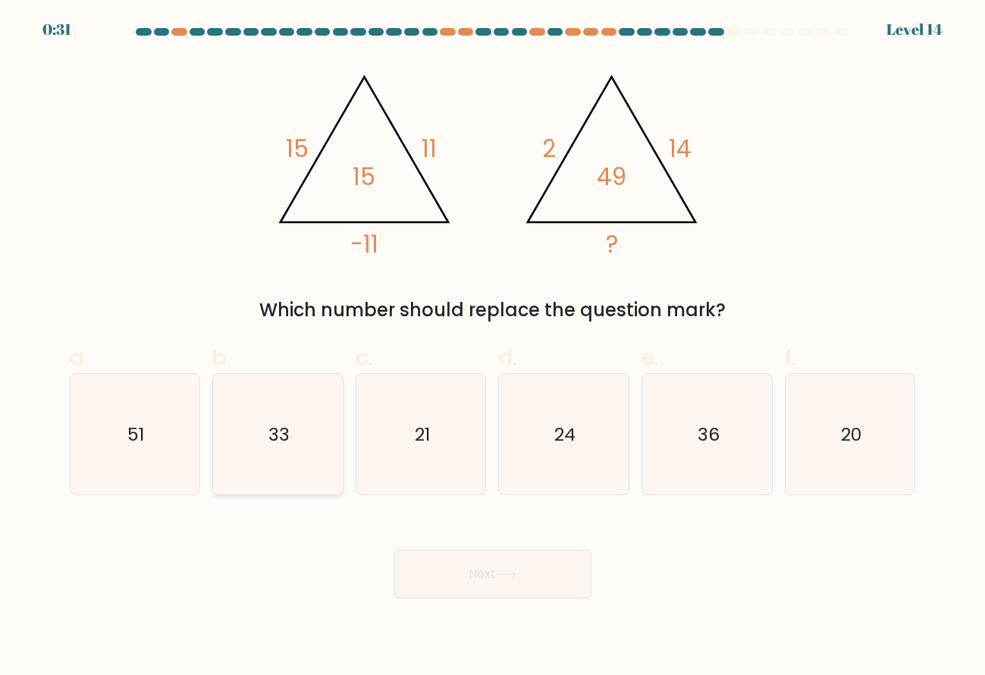
click at [296, 449] on icon "33" at bounding box center [278, 434] width 121 height 121
click at [493, 347] on input "b. 33" at bounding box center [493, 342] width 1 height 10
radio input "true"
click at [498, 570] on button "Next" at bounding box center [492, 574] width 197 height 49
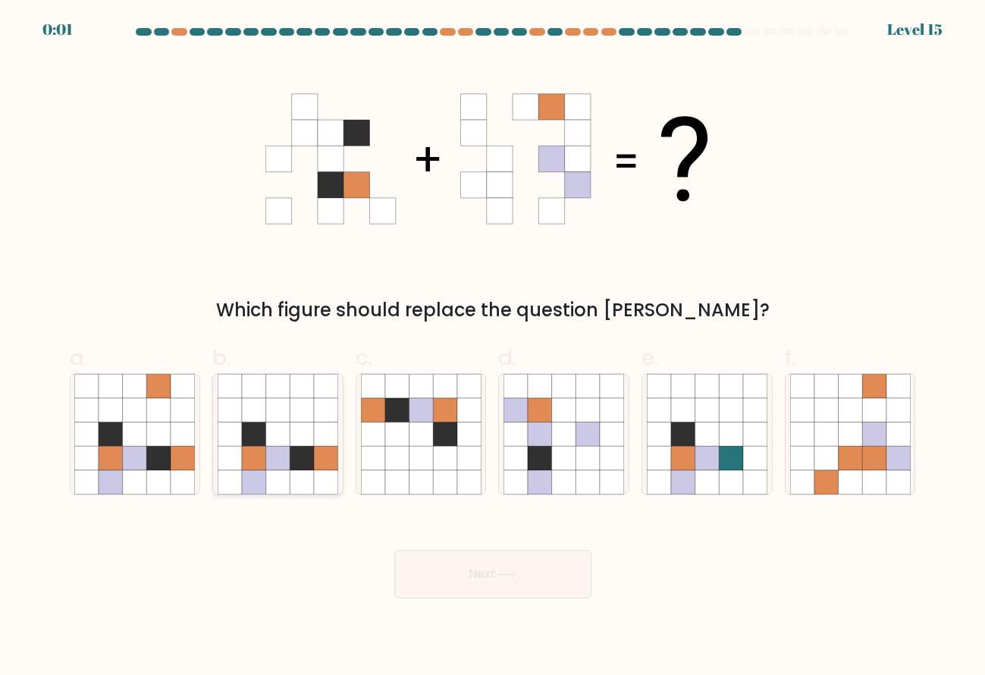
click at [268, 459] on icon at bounding box center [278, 459] width 24 height 24
click at [493, 347] on input "b." at bounding box center [493, 342] width 1 height 10
radio input "true"
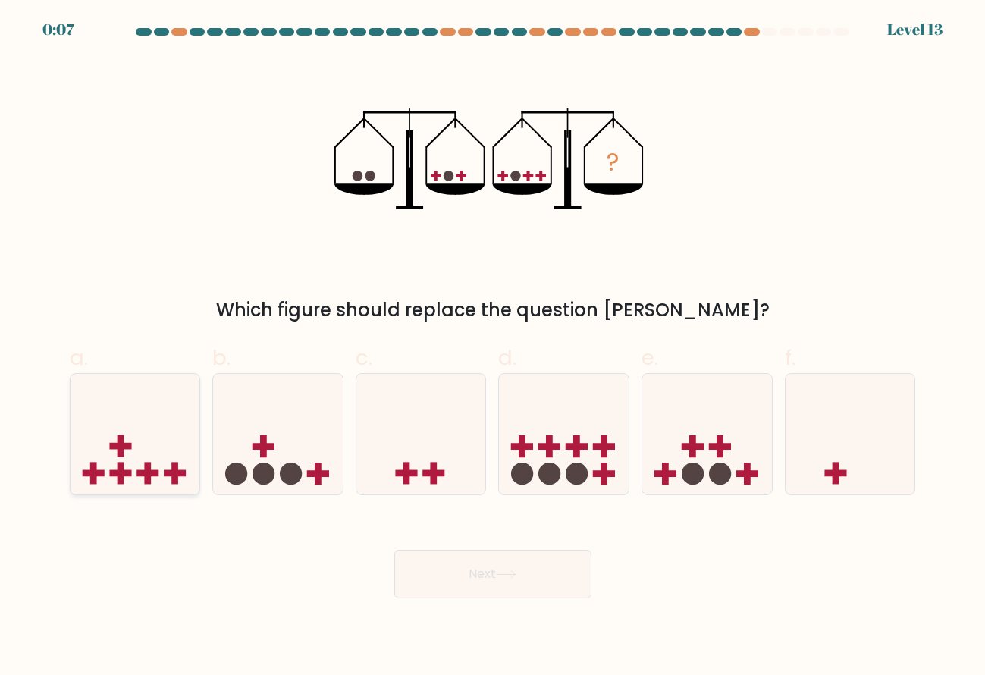
click at [158, 460] on icon at bounding box center [136, 434] width 130 height 107
click at [493, 347] on input "a." at bounding box center [493, 342] width 1 height 10
radio input "true"
click at [492, 571] on button "Next" at bounding box center [492, 574] width 197 height 49
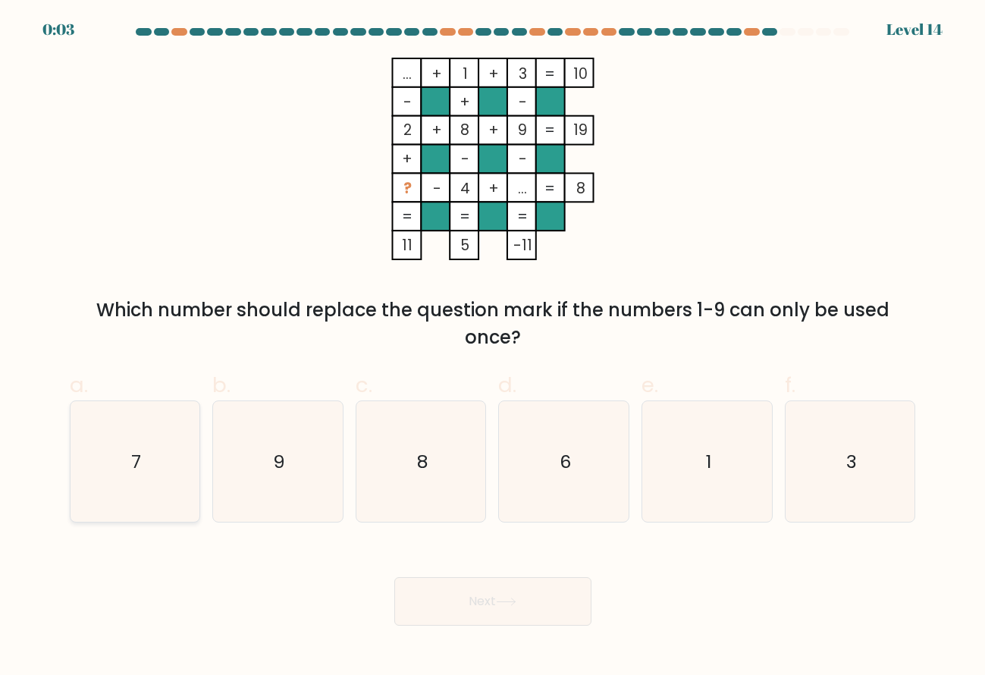
click at [166, 422] on icon "7" at bounding box center [134, 461] width 121 height 121
click at [493, 347] on input "a. 7" at bounding box center [493, 342] width 1 height 10
radio input "true"
click at [482, 600] on button "Next" at bounding box center [492, 601] width 197 height 49
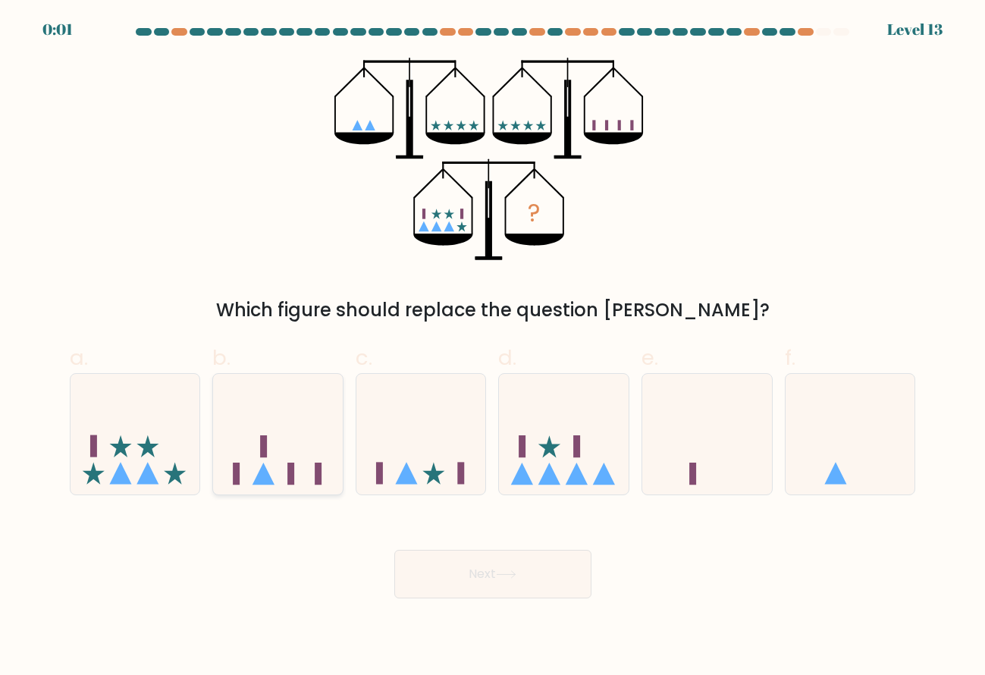
click at [310, 463] on icon at bounding box center [278, 434] width 130 height 107
click at [493, 347] on input "b." at bounding box center [493, 342] width 1 height 10
radio input "true"
click at [475, 566] on button "Next" at bounding box center [492, 574] width 197 height 49
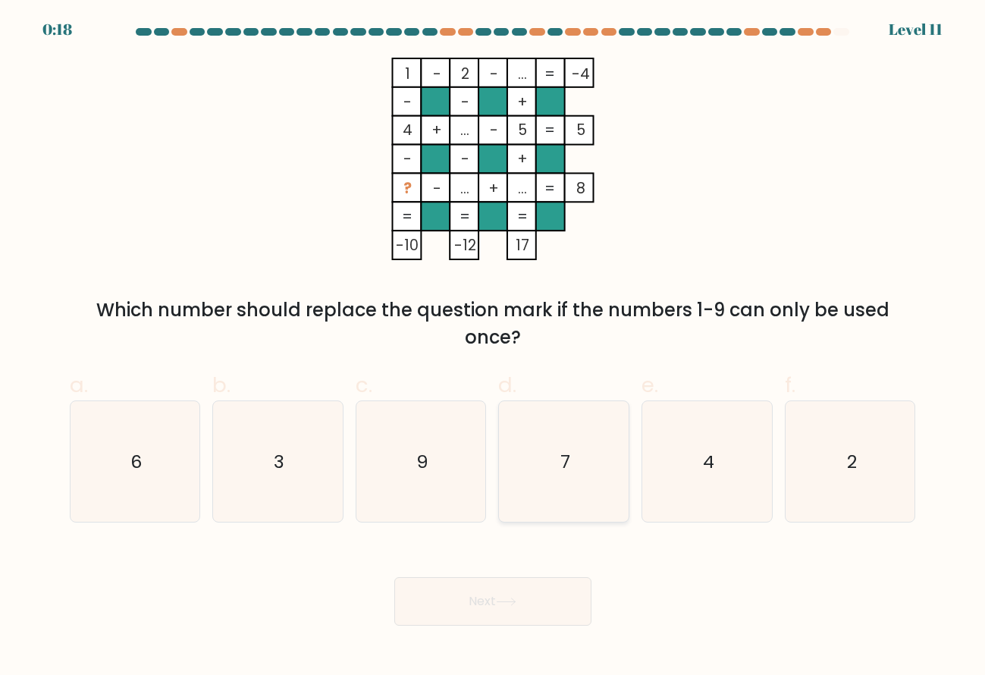
click at [567, 457] on text "7" at bounding box center [565, 461] width 10 height 25
click at [494, 347] on input "d. 7" at bounding box center [493, 342] width 1 height 10
radio input "true"
click at [520, 594] on button "Next" at bounding box center [492, 601] width 197 height 49
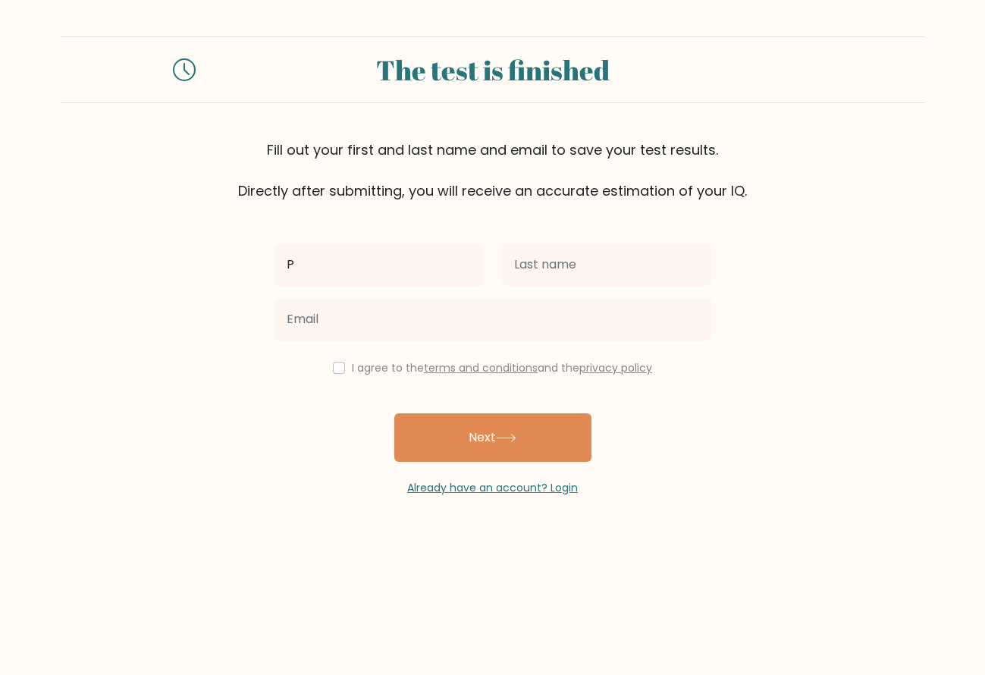
type input "P"
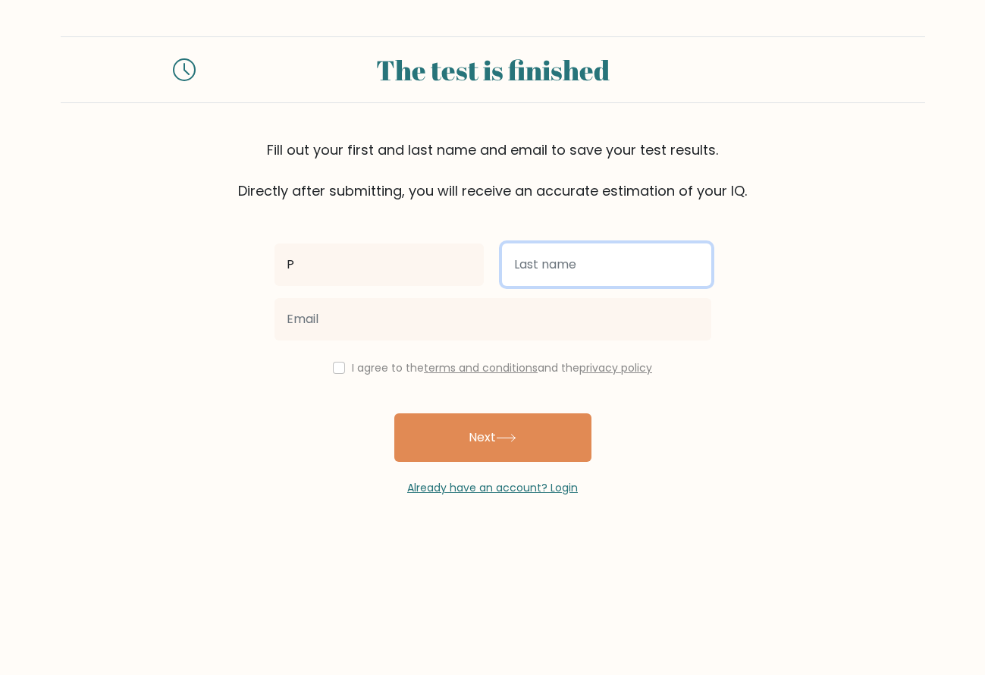
click at [647, 272] on input "text" at bounding box center [606, 264] width 209 height 42
type input "Kuijpers"
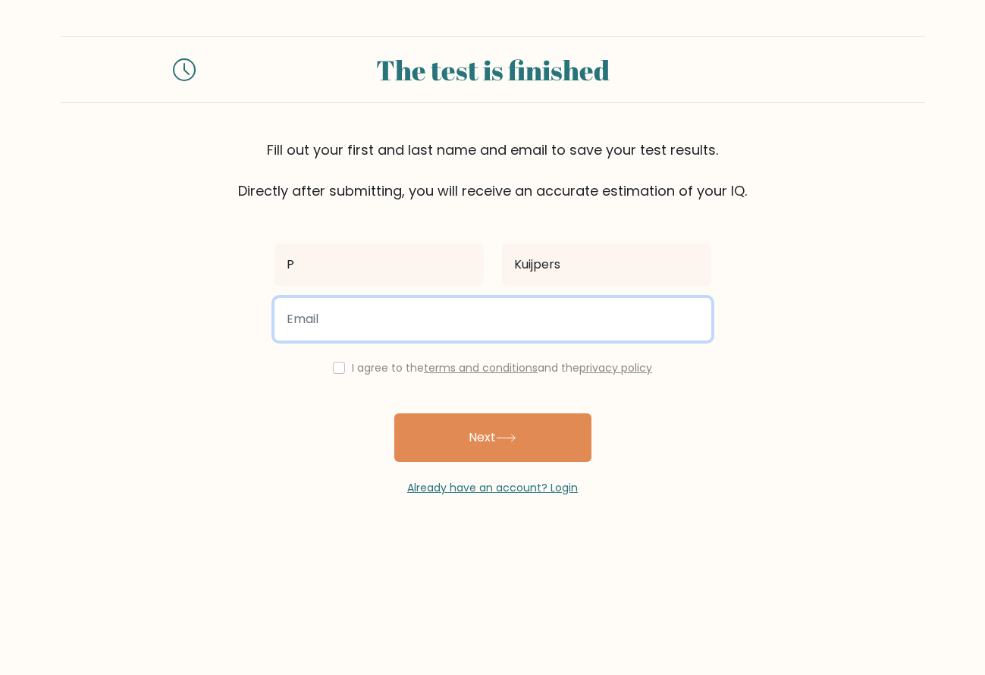
click at [472, 323] on input "email" at bounding box center [493, 319] width 437 height 42
type input "ghi@live.nl"
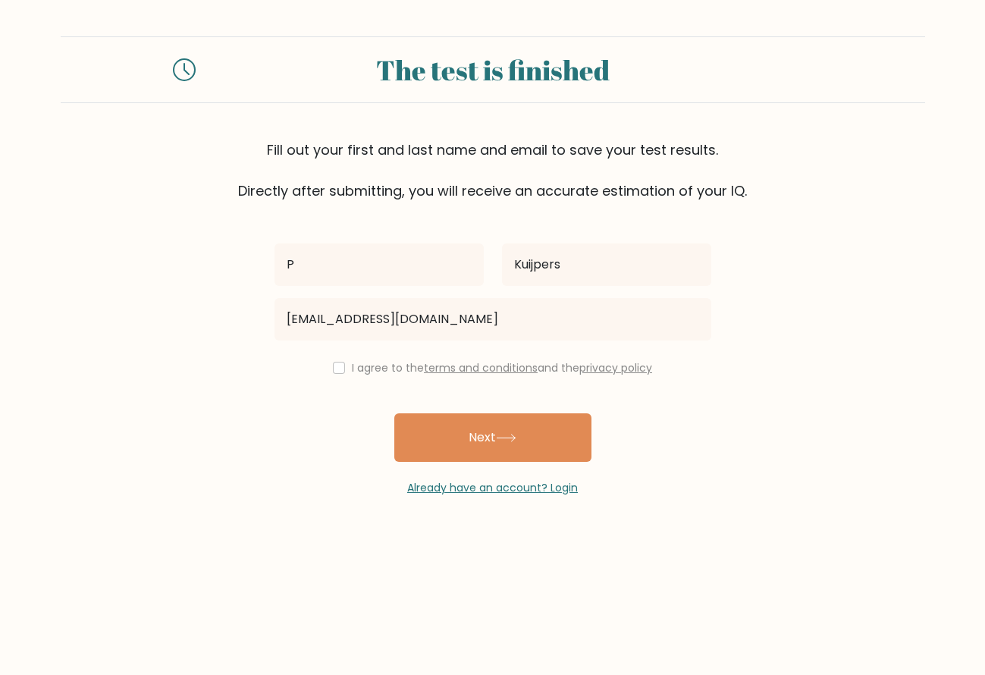
click at [337, 369] on input "checkbox" at bounding box center [339, 368] width 12 height 12
checkbox input "true"
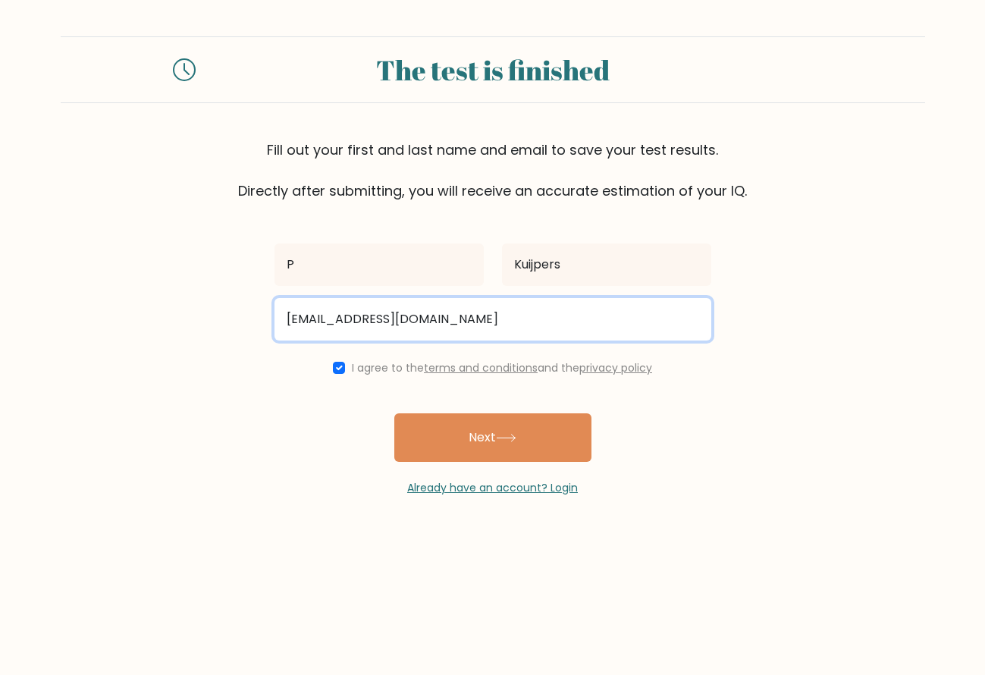
click at [380, 323] on input "ghi@live.nl" at bounding box center [493, 319] width 437 height 42
type input "g"
type input "p"
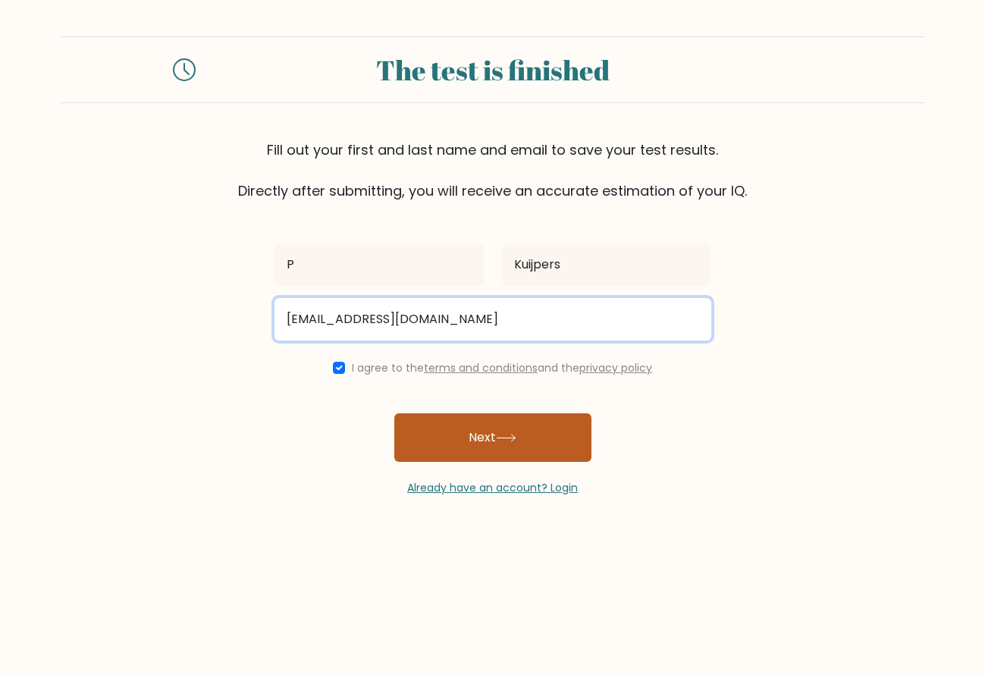
type input "[EMAIL_ADDRESS][DOMAIN_NAME]"
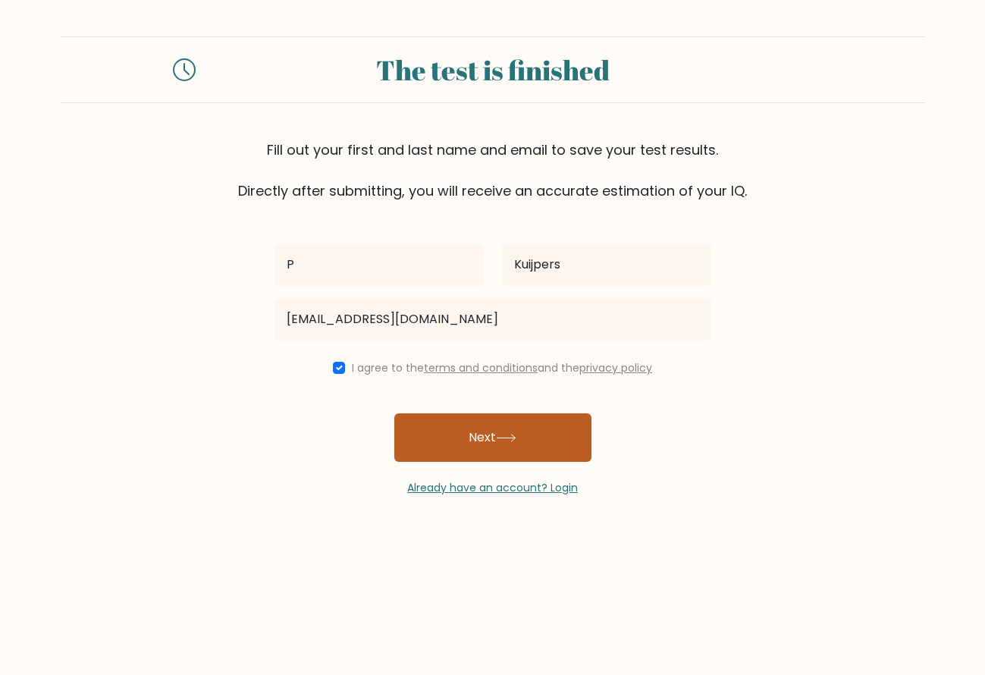
click at [501, 432] on button "Next" at bounding box center [492, 437] width 197 height 49
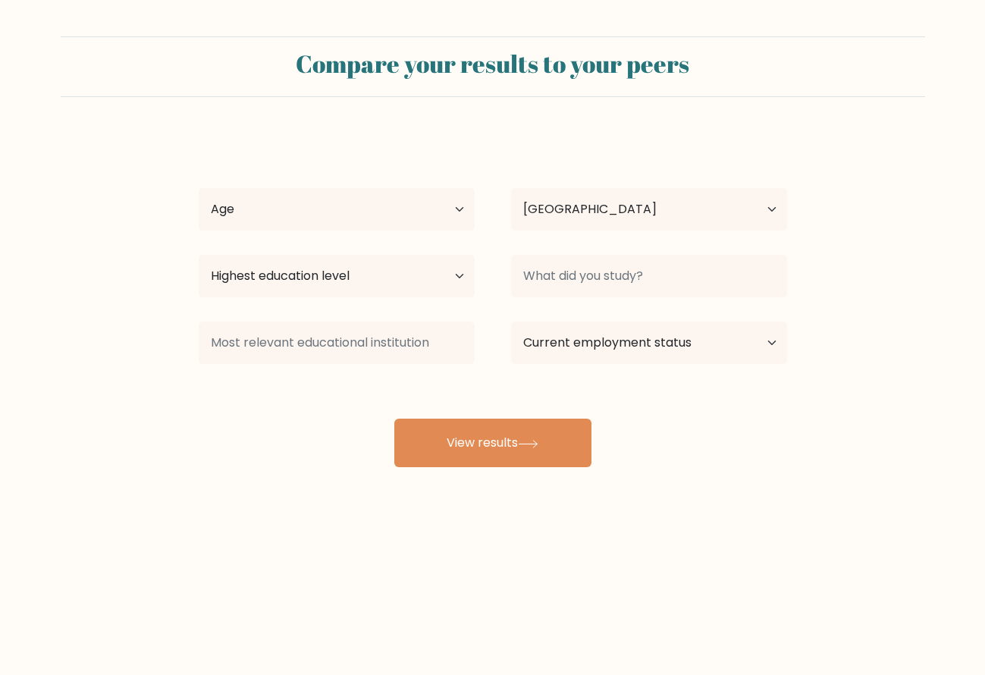
select select "NL"
click at [447, 209] on select "Age Under 18 years old 18-24 years old 25-34 years old 35-44 years old 45-54 ye…" at bounding box center [337, 209] width 276 height 42
select select "55_64"
click at [449, 281] on select "Highest education level No schooling Primary Lower Secondary Upper Secondary Oc…" at bounding box center [337, 276] width 276 height 42
select select "masters_degree"
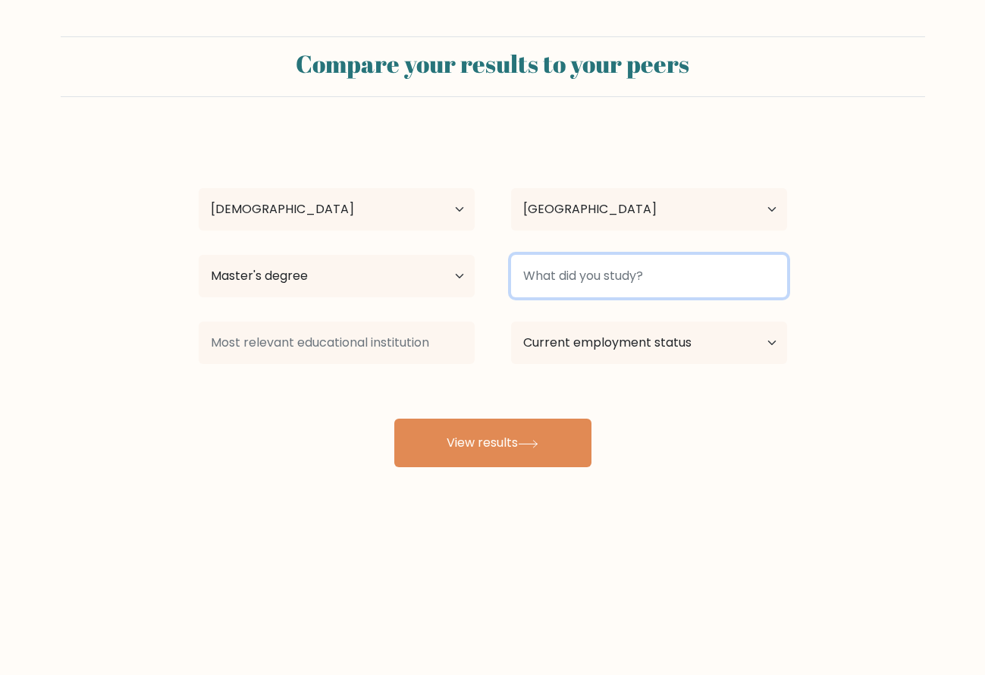
click at [580, 281] on input at bounding box center [649, 276] width 276 height 42
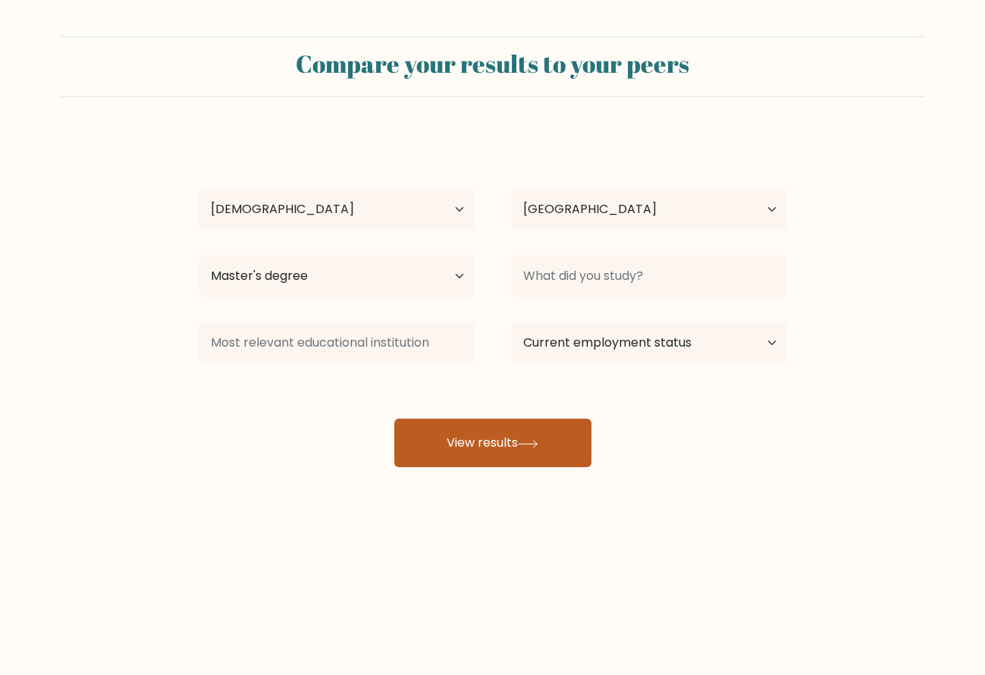
click at [535, 443] on icon at bounding box center [528, 444] width 20 height 8
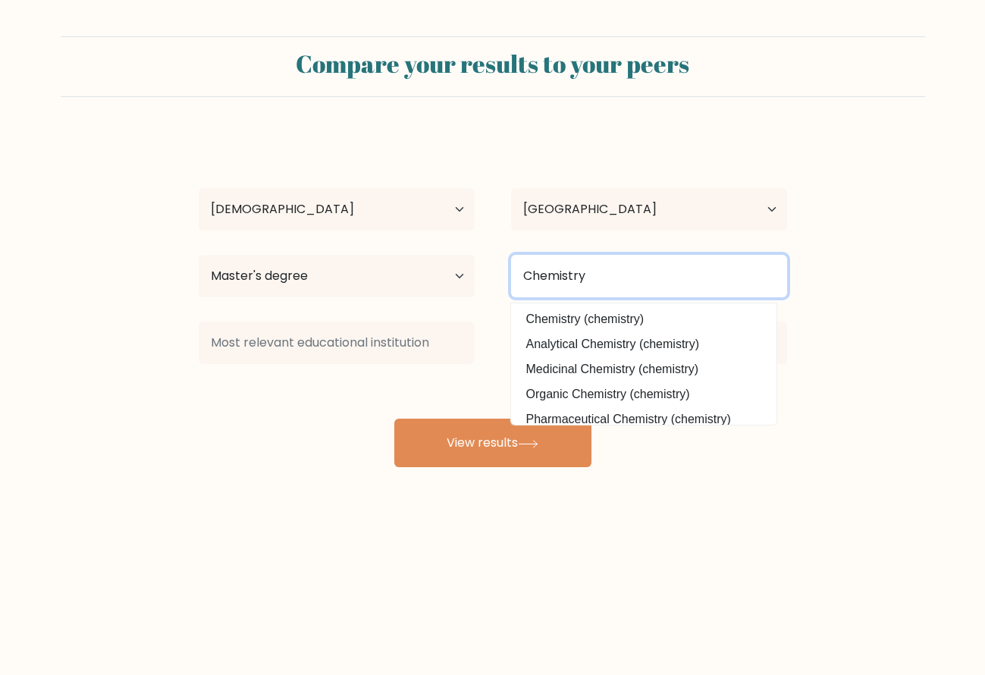
type input "Chemistry"
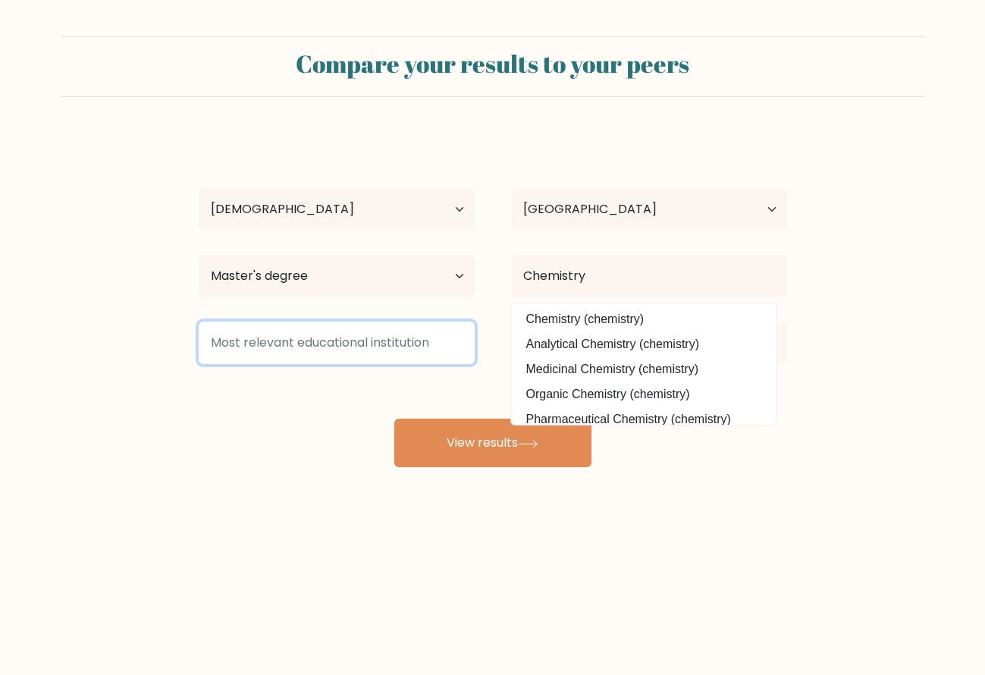
click at [424, 343] on input at bounding box center [337, 343] width 276 height 42
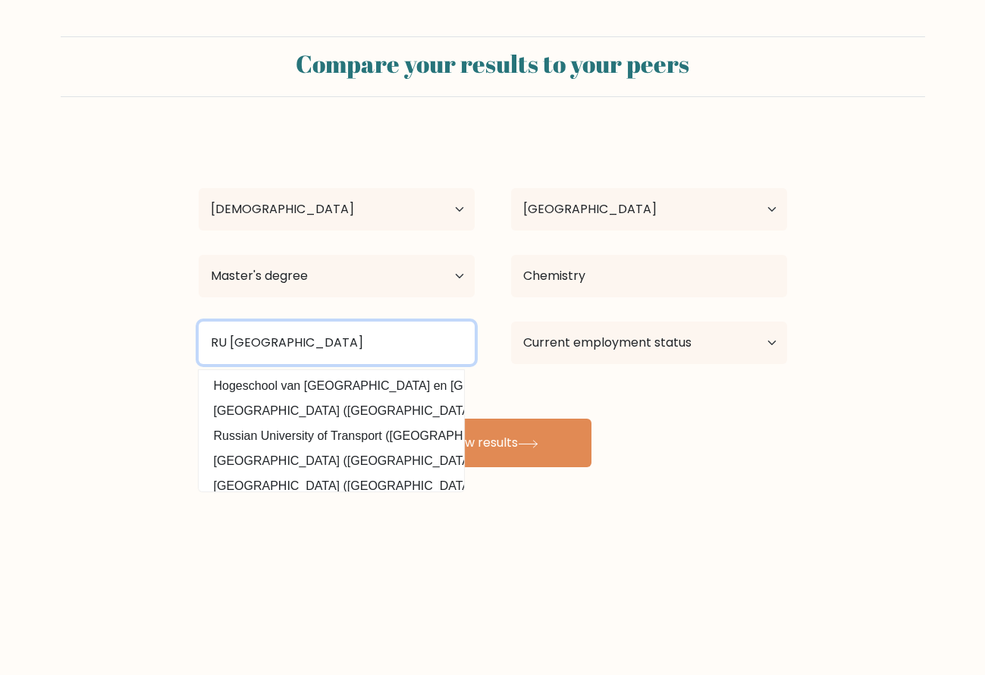
type input "RU Nijmegen"
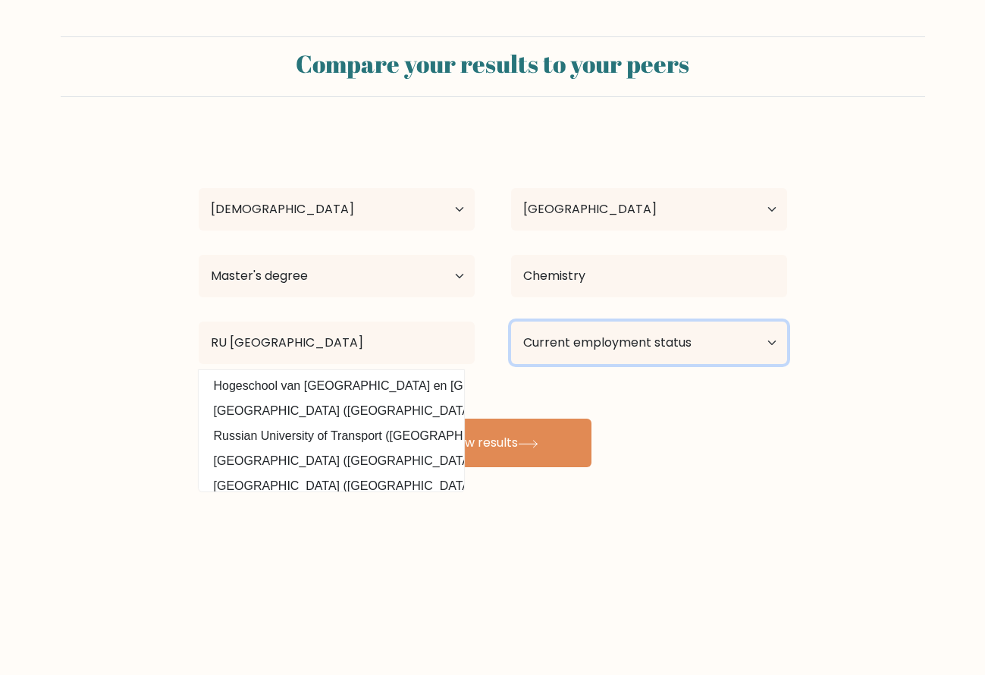
click at [639, 347] on select "Current employment status Employed Student Retired Other / prefer not to answer" at bounding box center [649, 343] width 276 height 42
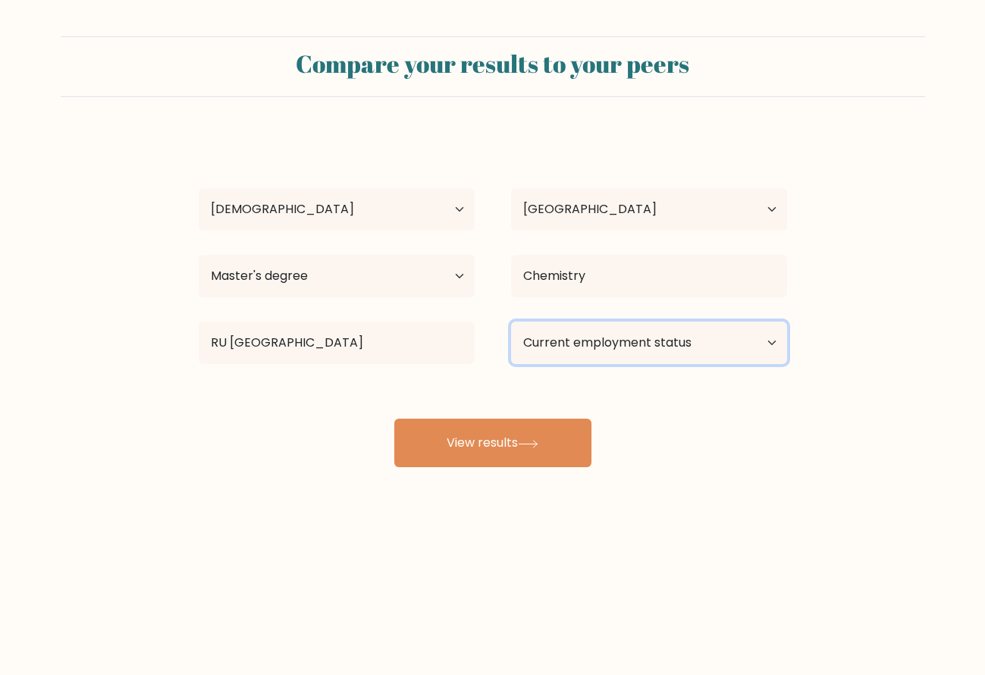
select select "other"
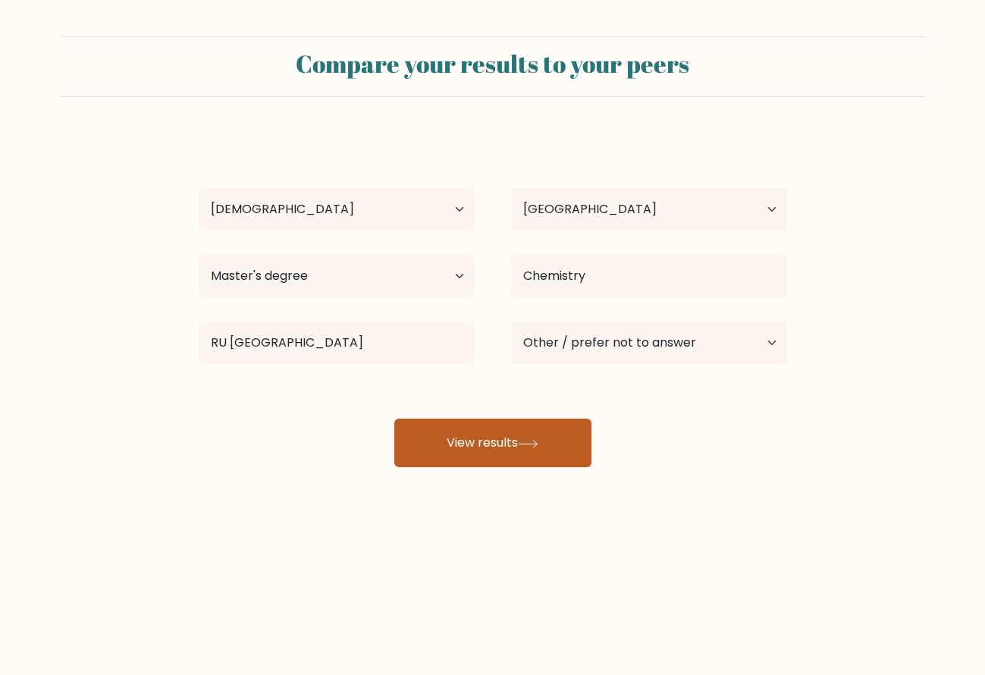
click at [496, 438] on button "View results" at bounding box center [492, 443] width 197 height 49
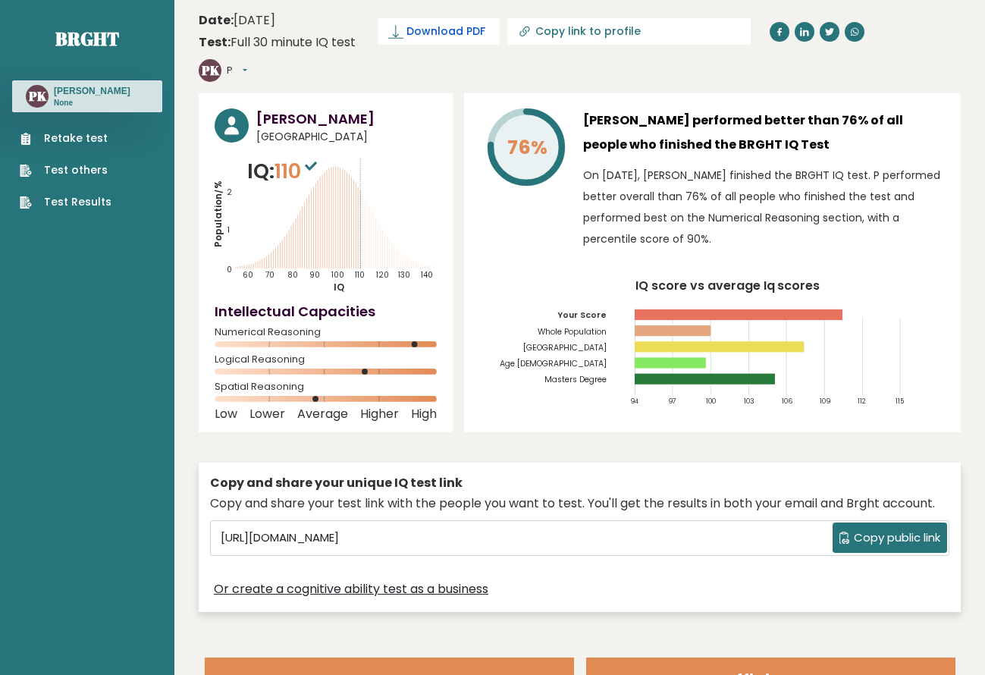
click at [429, 31] on span "Download PDF" at bounding box center [446, 32] width 79 height 16
click at [466, 33] on span "✓ Your PDF is downloaded..." at bounding box center [464, 31] width 172 height 27
click at [467, 71] on header "Date: October 09, 2025 Test: Full 30 minute IQ test Download PDF Downloading...…" at bounding box center [580, 47] width 762 height 78
click at [247, 71] on button "P" at bounding box center [237, 70] width 20 height 15
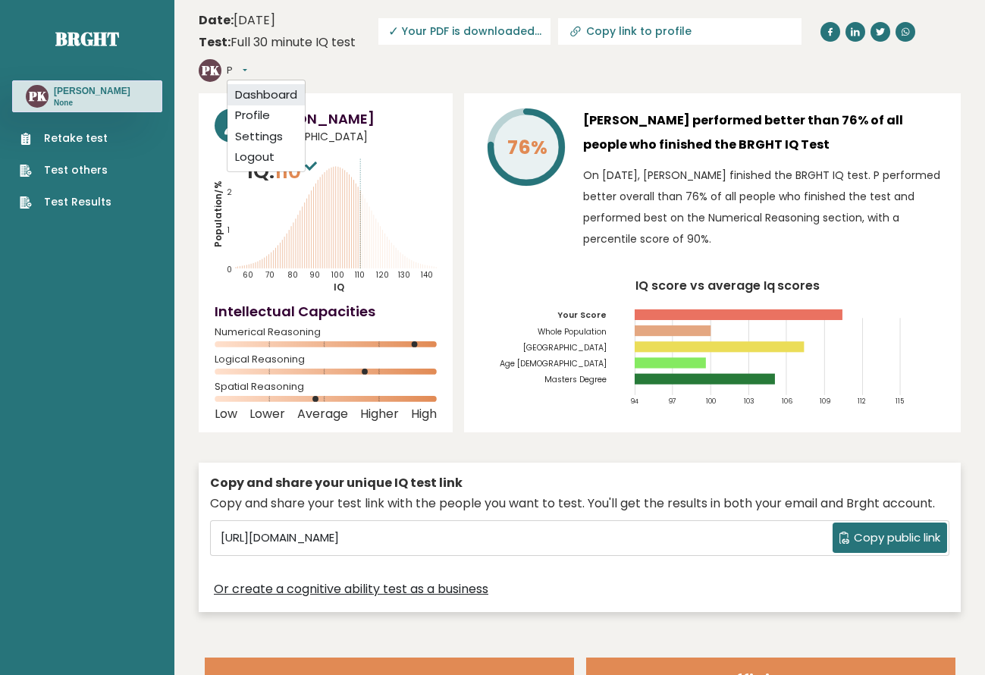
click at [285, 93] on link "Dashboard" at bounding box center [266, 94] width 77 height 21
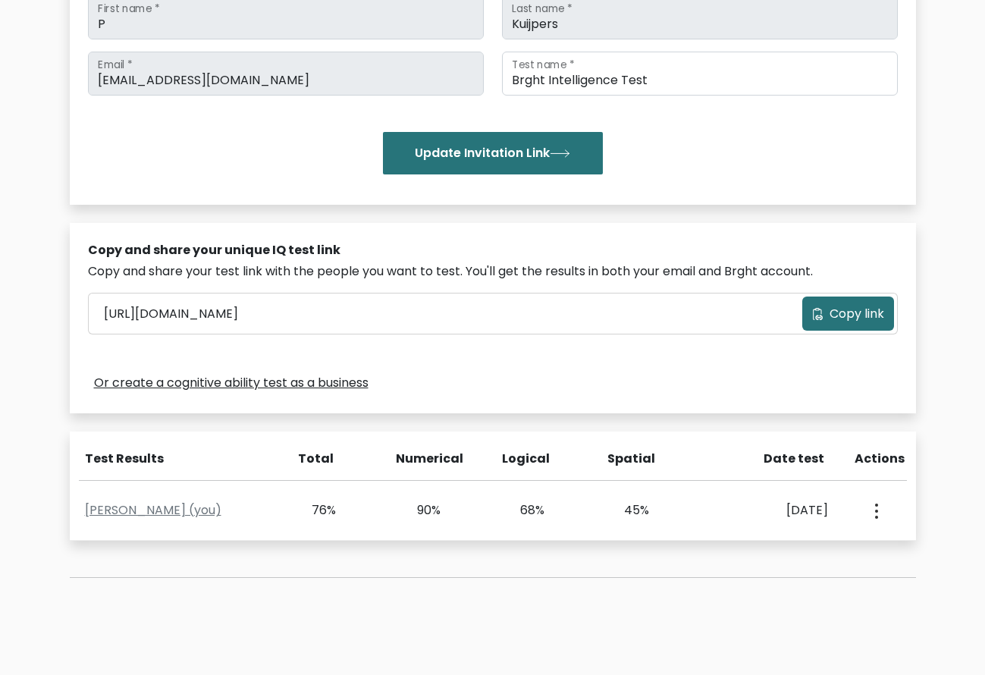
scroll to position [266, 0]
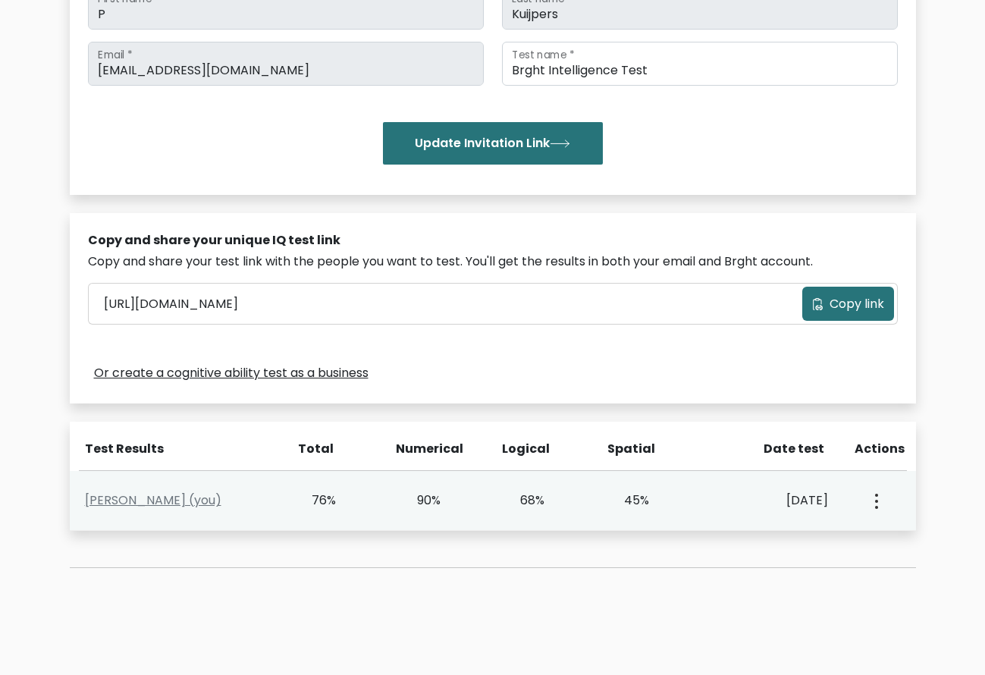
click at [873, 498] on button "button" at bounding box center [875, 500] width 12 height 47
click at [807, 547] on link "View Profile" at bounding box center [820, 544] width 120 height 24
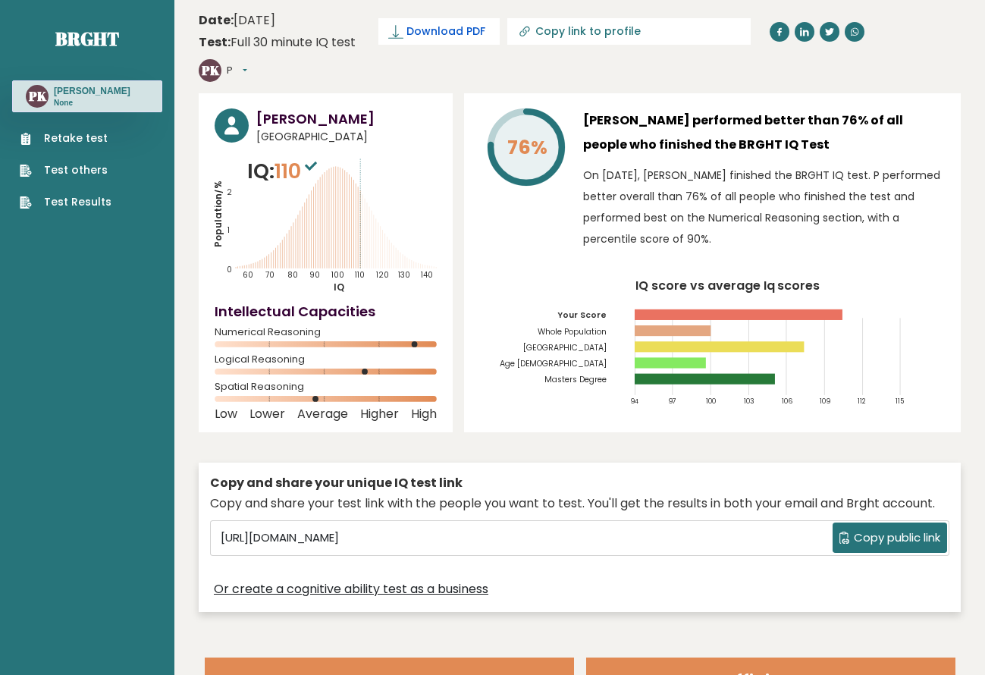
click at [461, 34] on span "Download PDF" at bounding box center [446, 32] width 79 height 16
click at [316, 168] on icon at bounding box center [311, 166] width 12 height 9
click at [347, 206] on text "140" at bounding box center [330, 214] width 230 height 133
click at [247, 71] on button "P" at bounding box center [237, 70] width 20 height 15
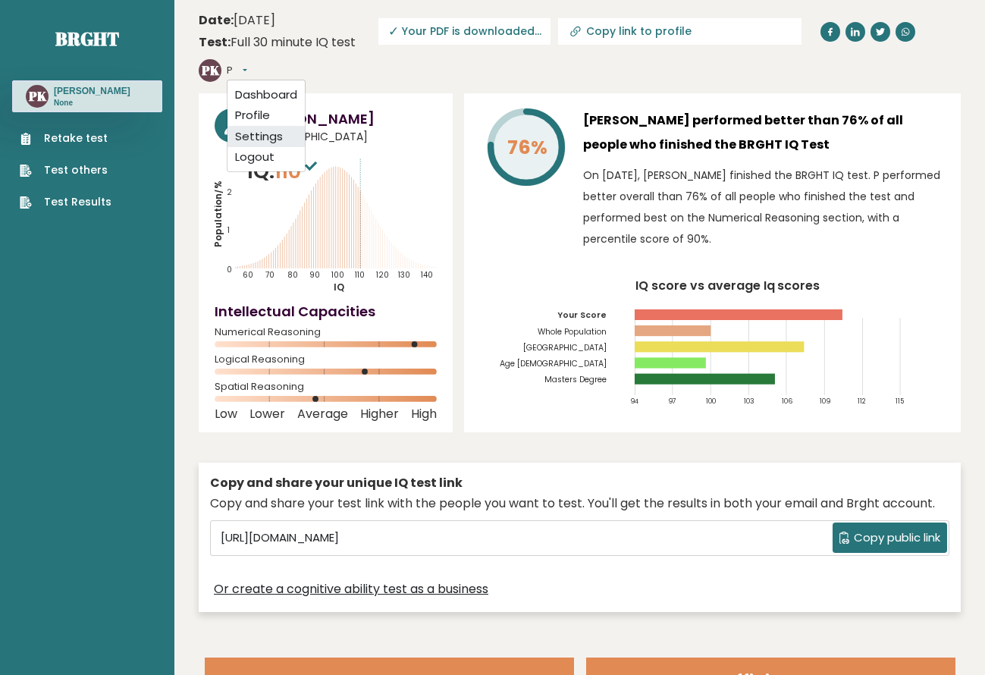
click at [271, 139] on link "Settings" at bounding box center [266, 136] width 77 height 21
click at [96, 172] on link "Test others" at bounding box center [66, 170] width 92 height 16
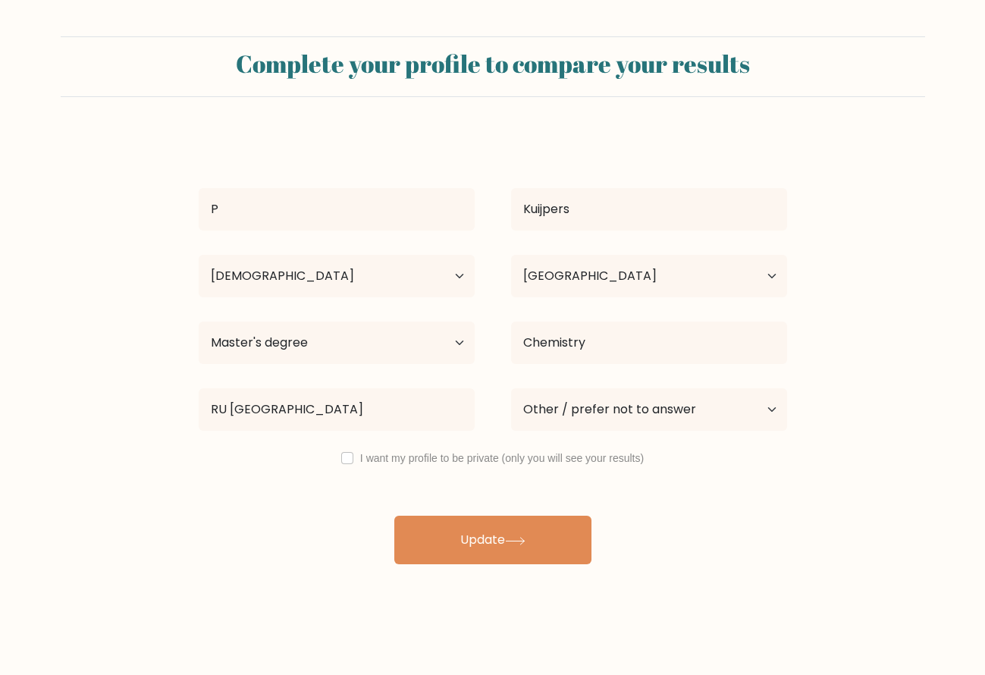
select select "55_64"
select select "NL"
select select "masters_degree"
select select "other"
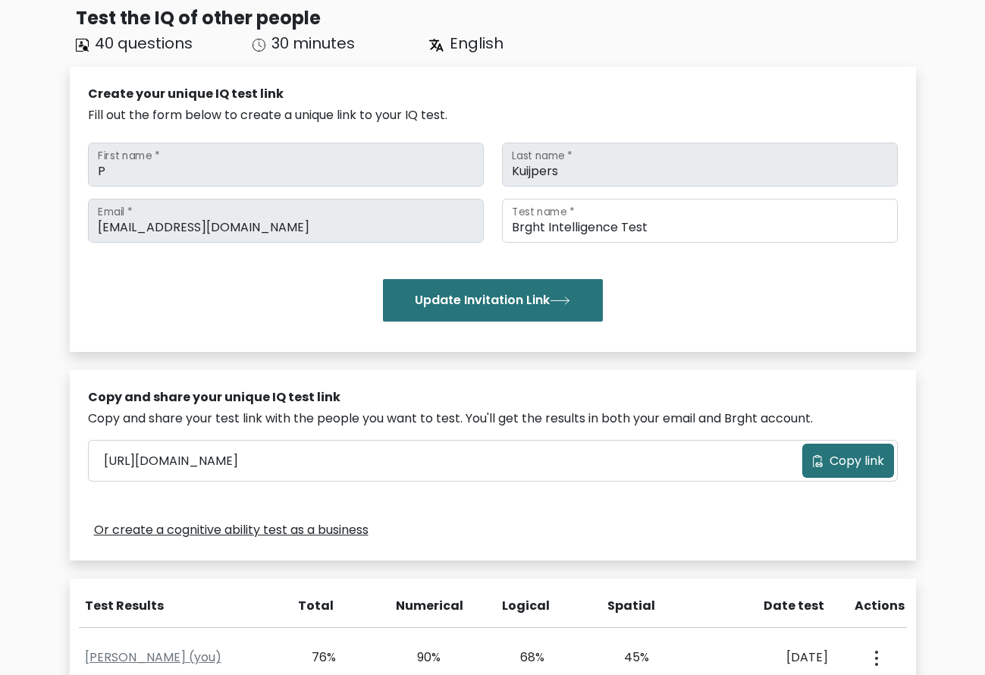
scroll to position [132, 0]
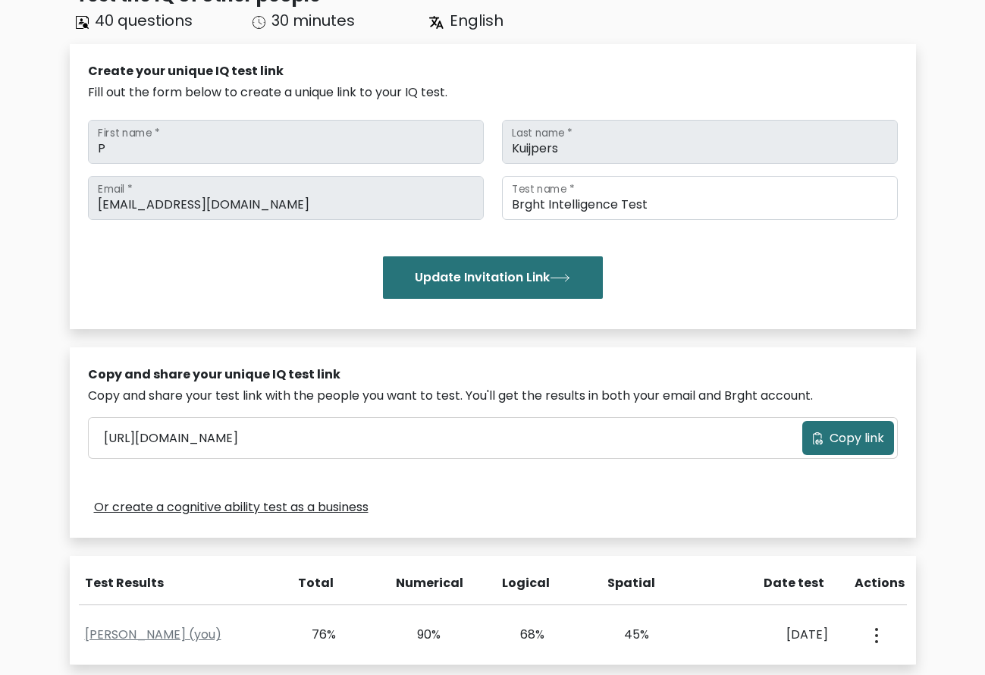
click at [834, 442] on span "Copy link" at bounding box center [857, 438] width 55 height 18
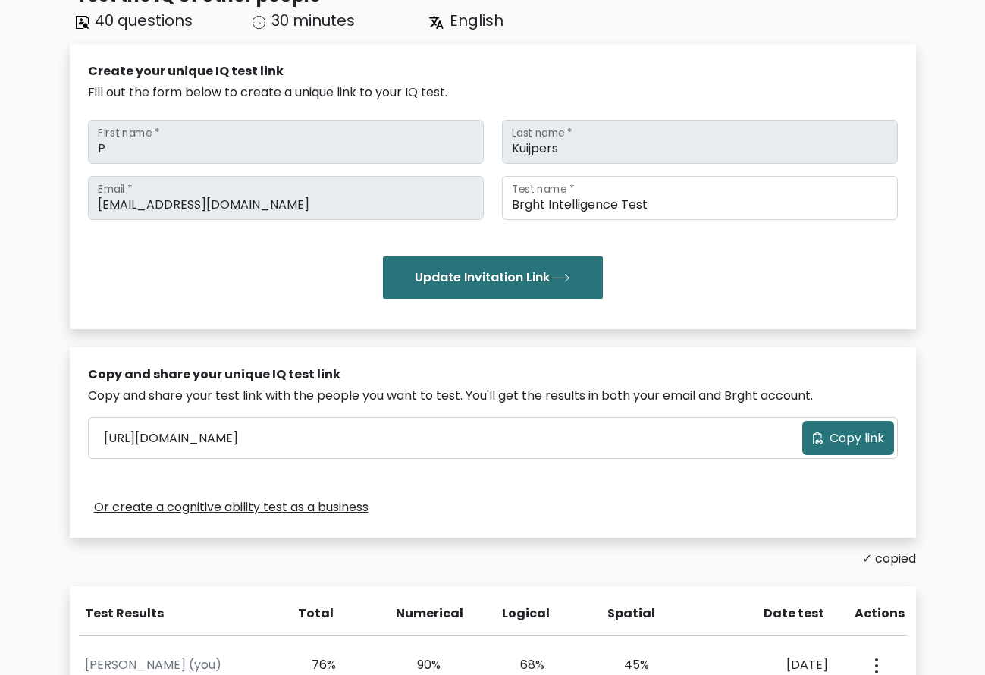
click at [834, 442] on span "Copy link" at bounding box center [857, 438] width 55 height 18
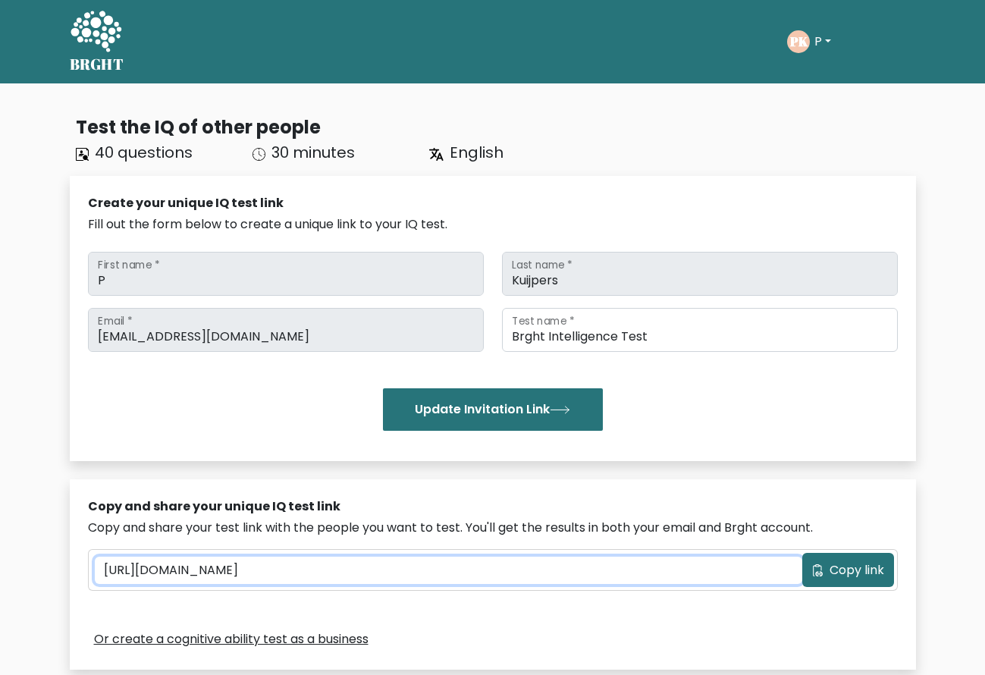
scroll to position [0, 0]
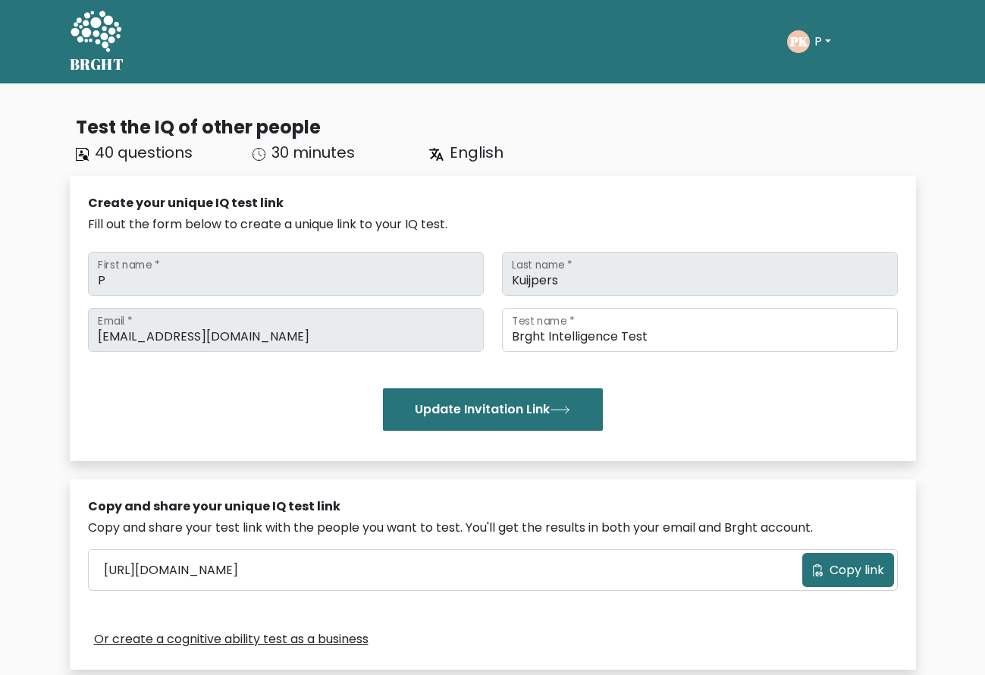
click at [829, 44] on button "P" at bounding box center [823, 42] width 26 height 20
click at [823, 145] on link "Logout" at bounding box center [848, 146] width 120 height 24
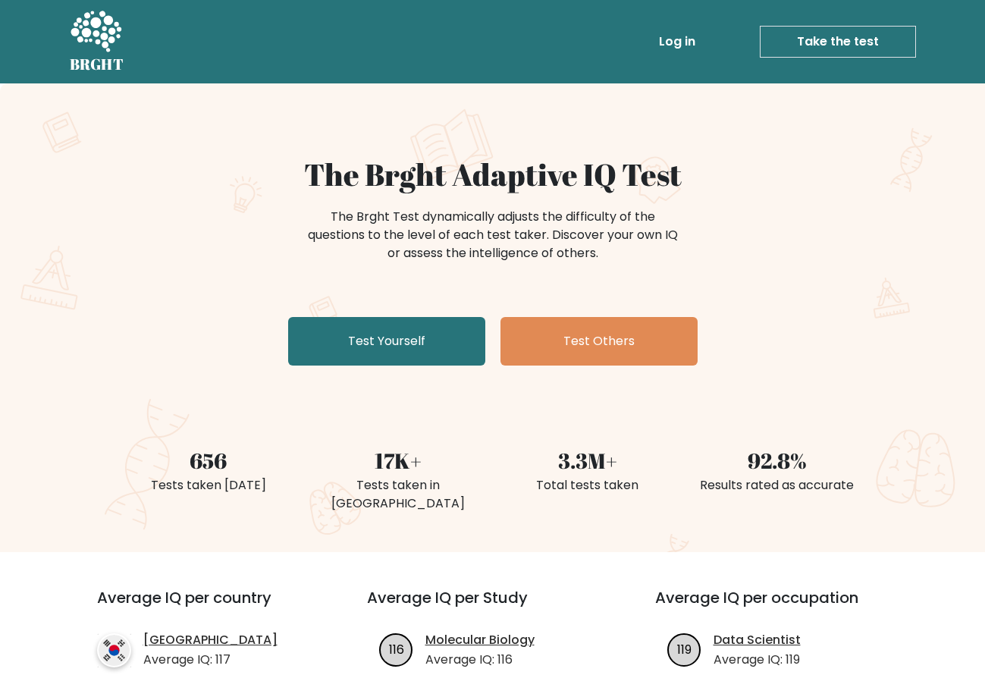
click at [683, 46] on link "Log in" at bounding box center [677, 42] width 49 height 30
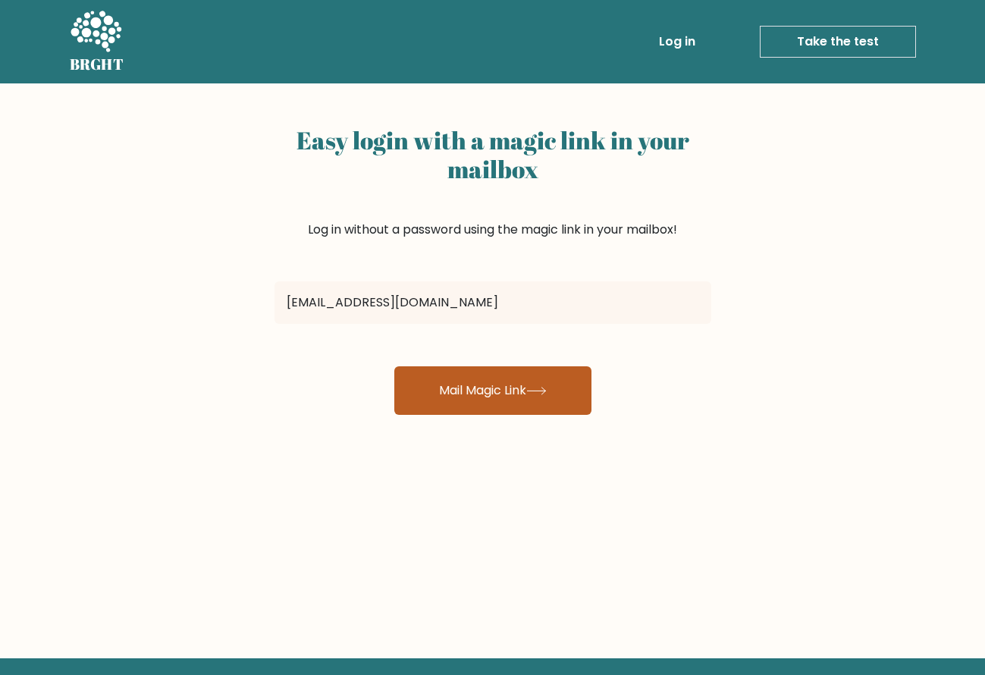
type input "pkuijpers1970@gmail.com"
click at [507, 384] on button "Mail Magic Link" at bounding box center [492, 390] width 197 height 49
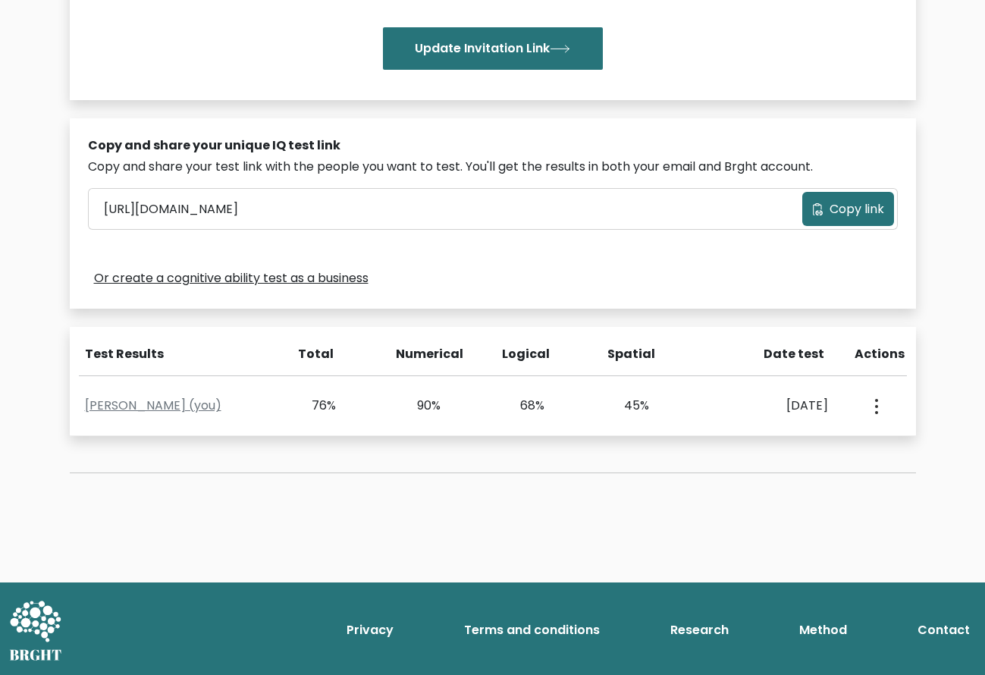
scroll to position [361, 0]
